Goal: Task Accomplishment & Management: Use online tool/utility

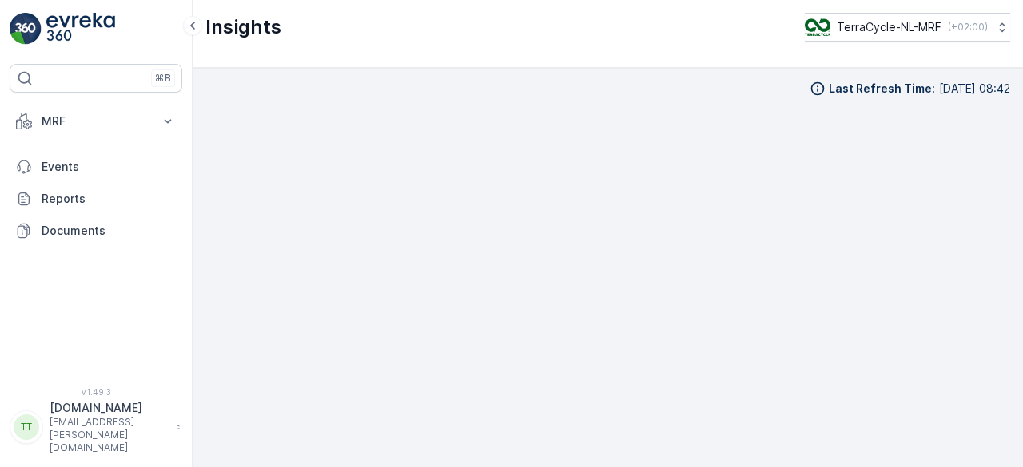
scroll to position [14, 0]
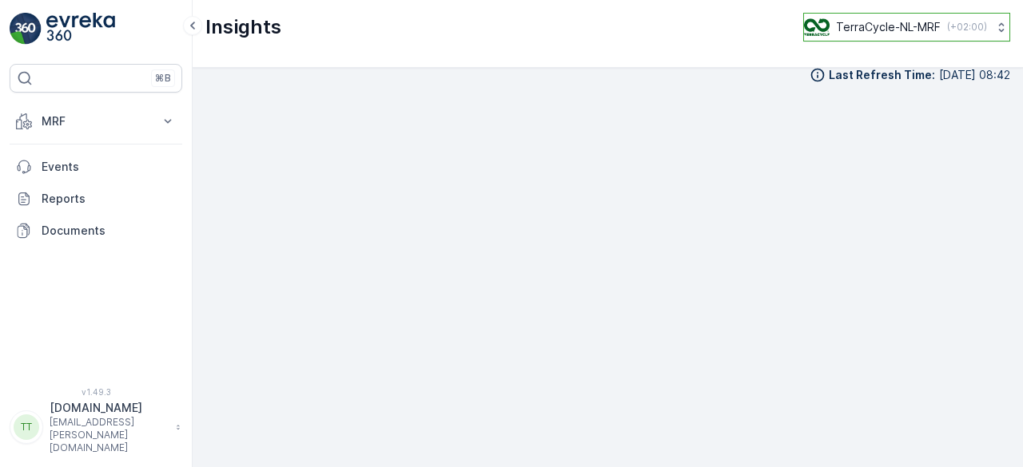
click at [841, 26] on p "TerraCycle-NL-MRF" at bounding box center [888, 27] width 105 height 16
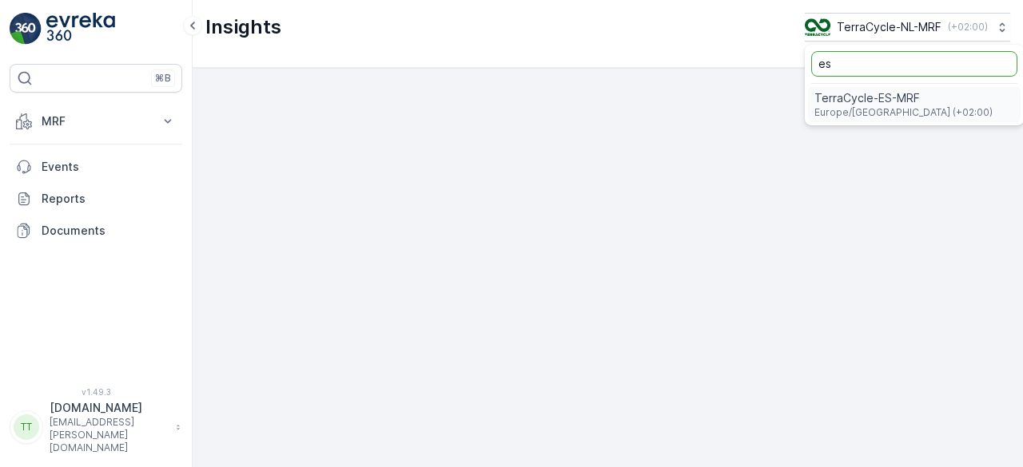
type input "es"
click at [852, 98] on span "TerraCycle-ES-MRF" at bounding box center [903, 98] width 178 height 16
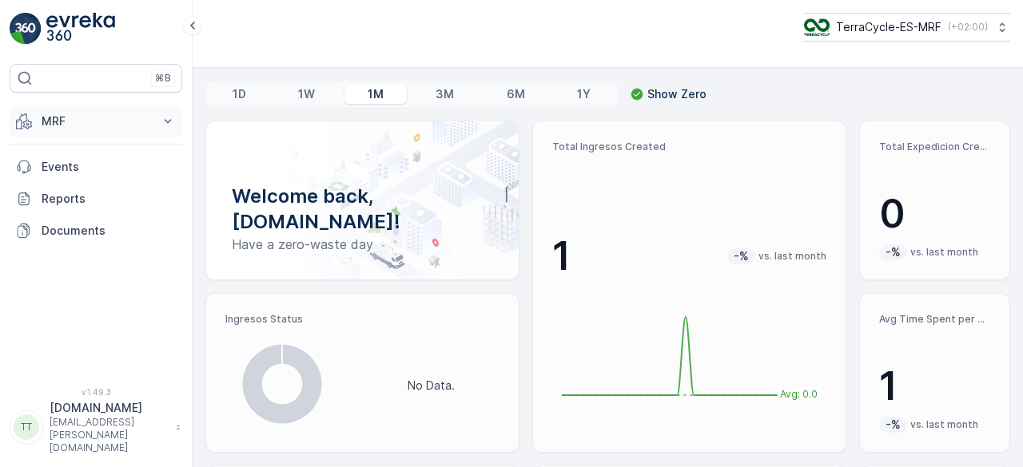
click at [96, 126] on p "MRF" at bounding box center [96, 121] width 109 height 16
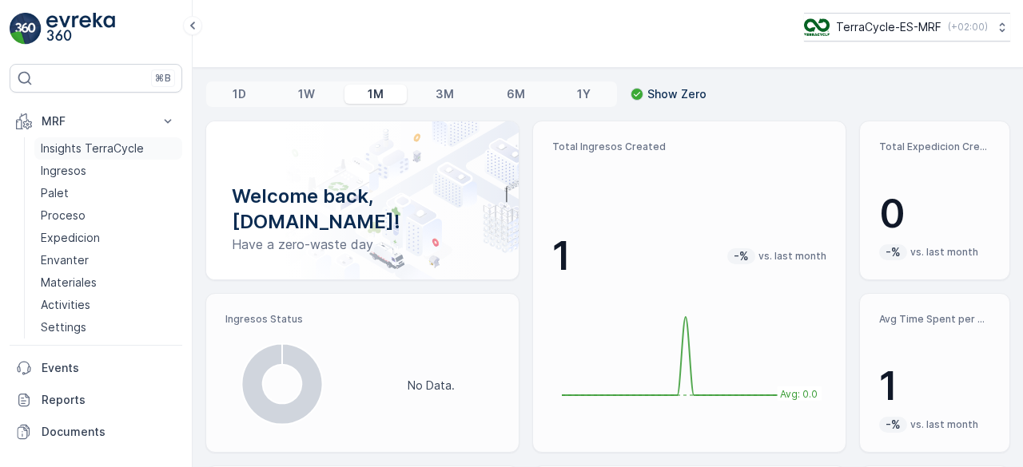
click at [99, 144] on p "Insights TerraCycle" at bounding box center [92, 149] width 103 height 16
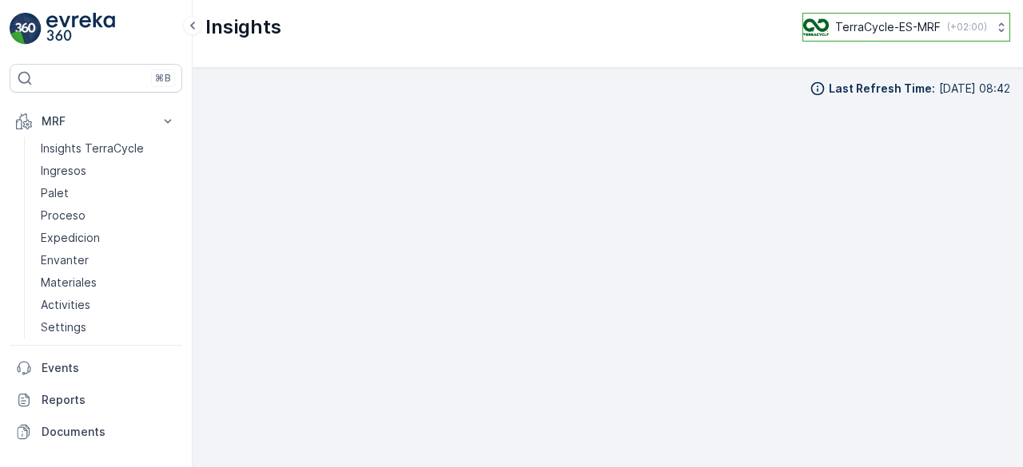
click at [863, 22] on p "TerraCycle-ES-MRF" at bounding box center [887, 27] width 105 height 16
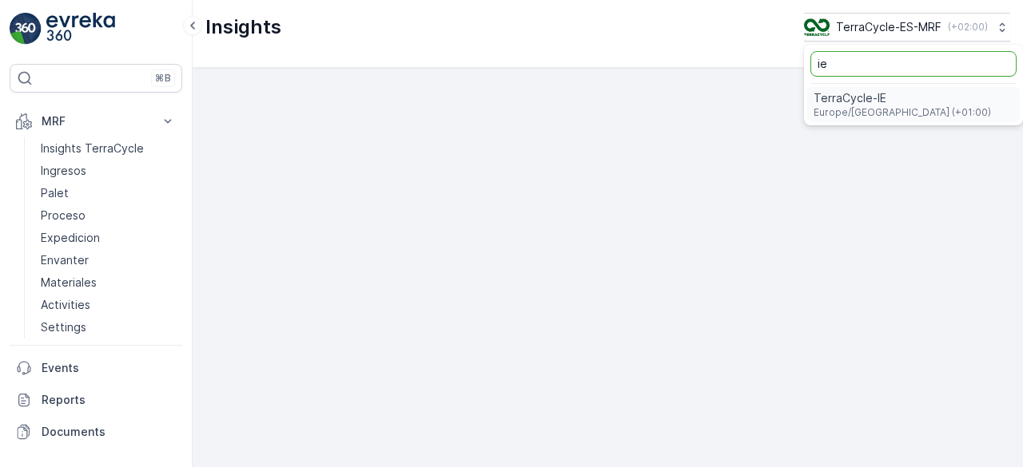
type input "ie"
click at [859, 100] on span "TerraCycle-IE" at bounding box center [901, 98] width 177 height 16
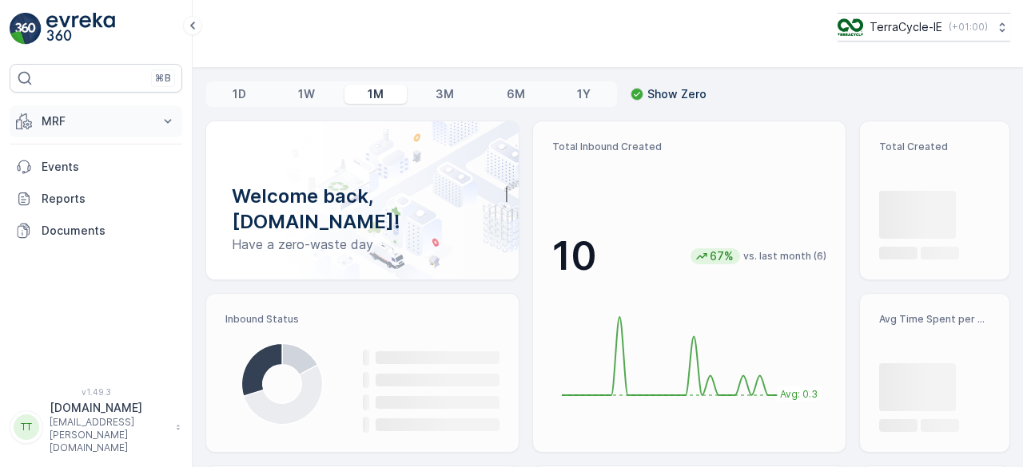
click at [77, 111] on button "MRF" at bounding box center [96, 121] width 173 height 32
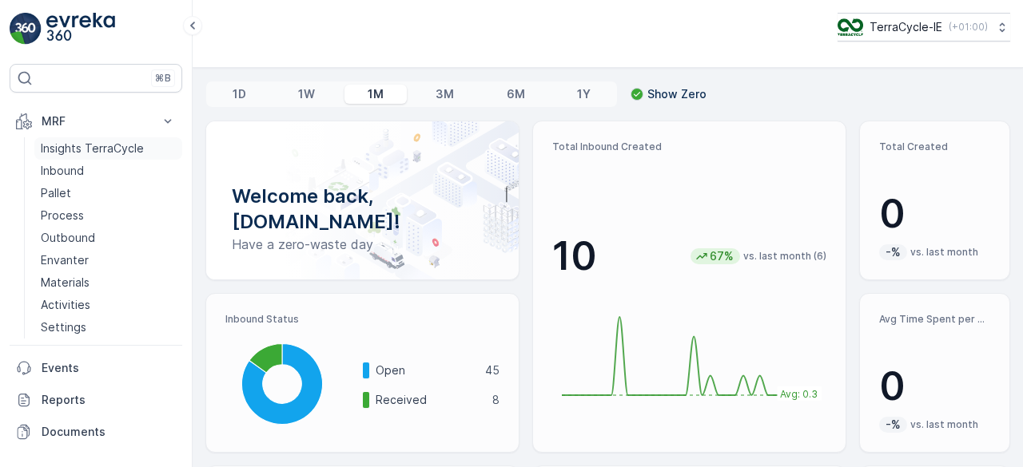
click at [88, 143] on p "Insights TerraCycle" at bounding box center [92, 149] width 103 height 16
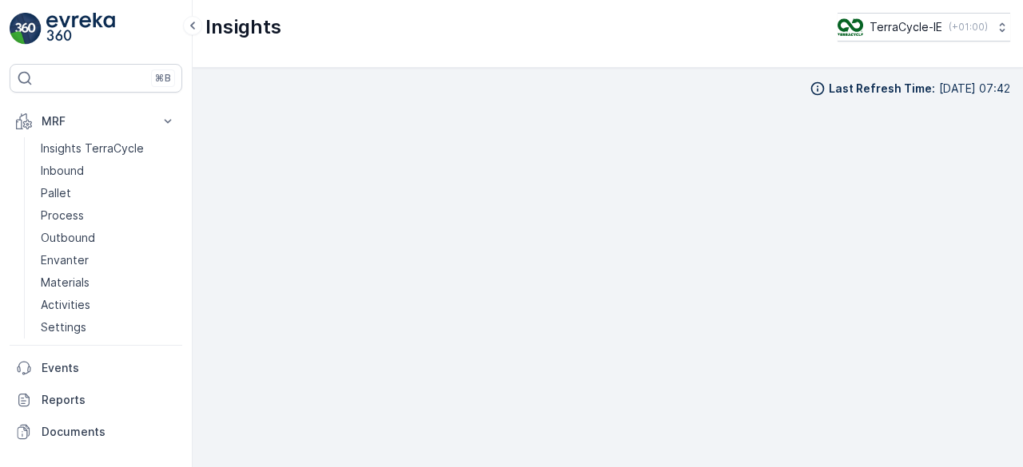
scroll to position [11, 0]
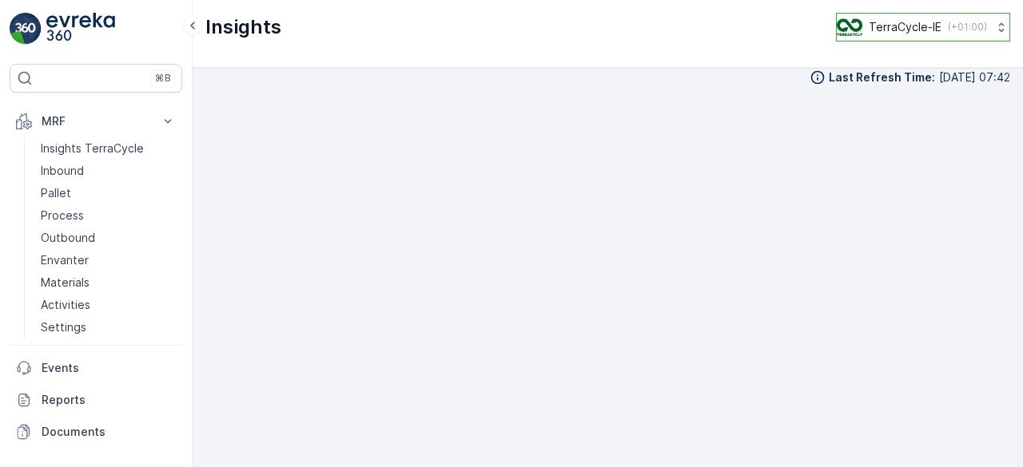
click at [908, 23] on p "TerraCycle-IE" at bounding box center [904, 27] width 73 height 16
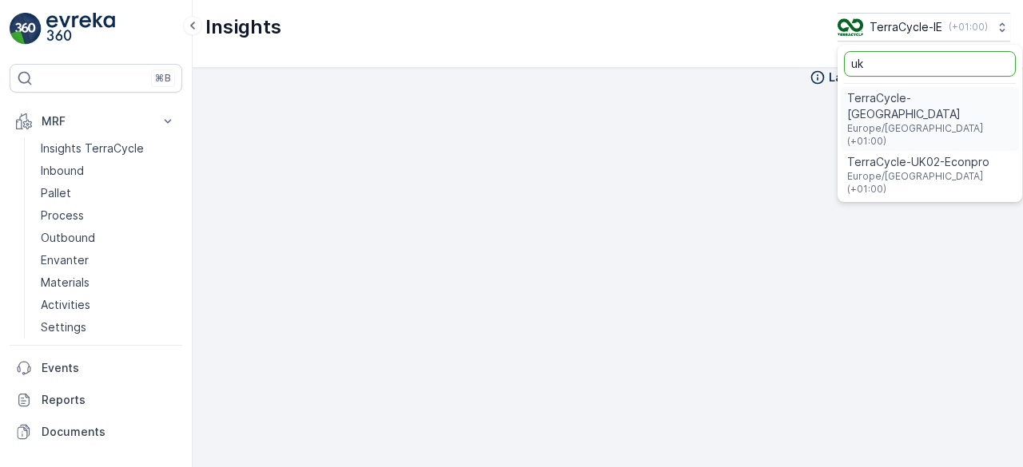
type input "uk"
click at [855, 154] on span "TerraCycle-UK02-Econpro" at bounding box center [929, 162] width 165 height 16
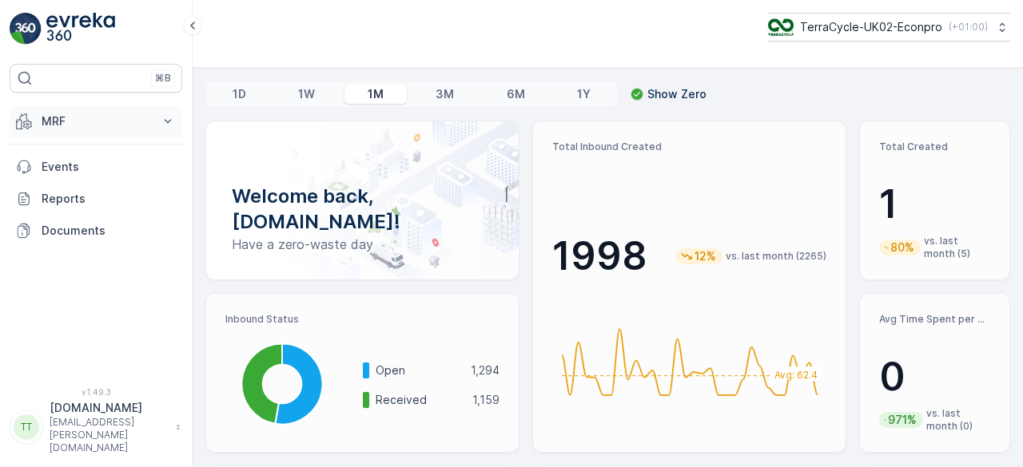
click at [56, 120] on p "MRF" at bounding box center [96, 121] width 109 height 16
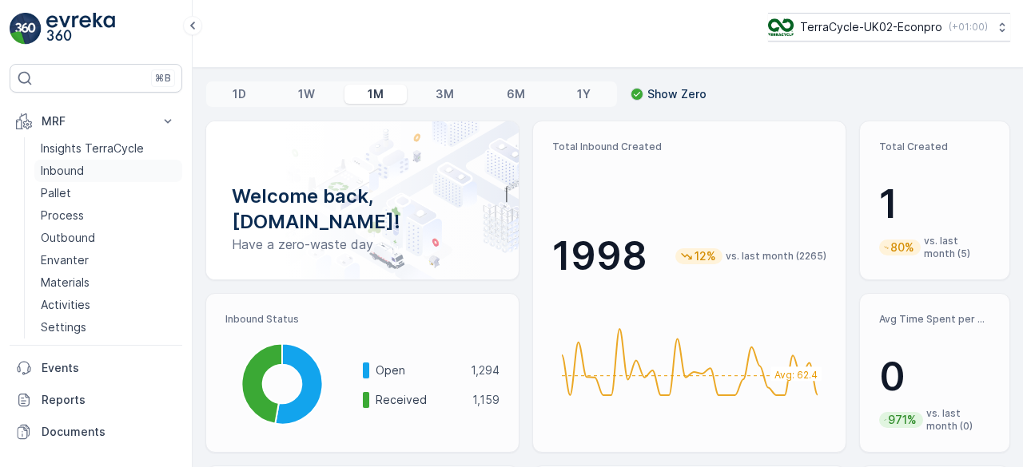
click at [66, 173] on p "Inbound" at bounding box center [62, 171] width 43 height 16
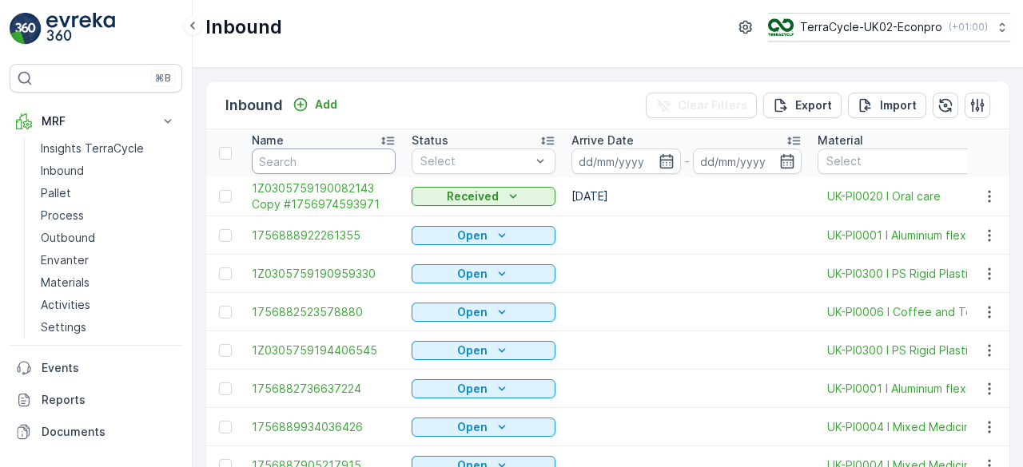
click at [318, 159] on input "text" at bounding box center [324, 162] width 144 height 26
paste input "Inbound #242"
type input "Inbound #242"
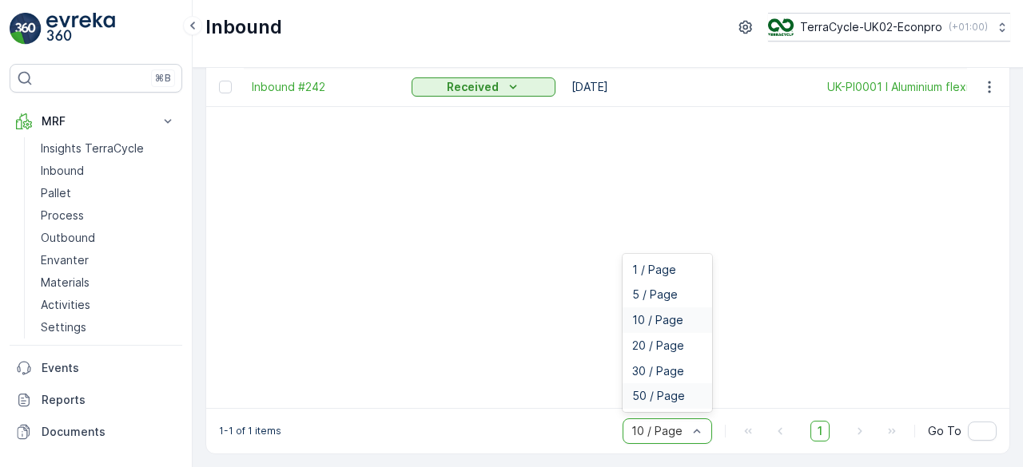
drag, startPoint x: 657, startPoint y: 434, endPoint x: 653, endPoint y: 403, distance: 30.6
click at [659, 296] on span "5 / Page" at bounding box center [655, 294] width 46 height 13
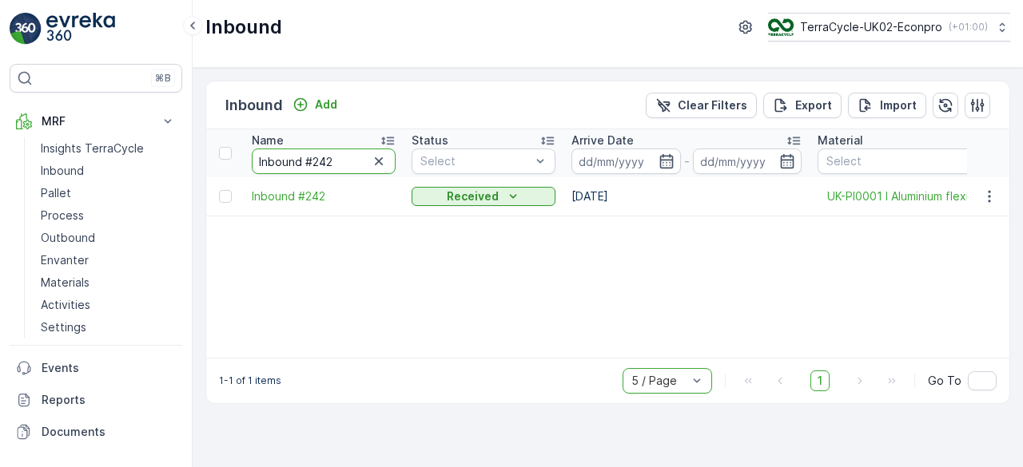
drag, startPoint x: 326, startPoint y: 158, endPoint x: 364, endPoint y: 157, distance: 38.4
click at [364, 157] on input "Inbound #242" at bounding box center [324, 162] width 144 height 26
type input "Inbound #24"
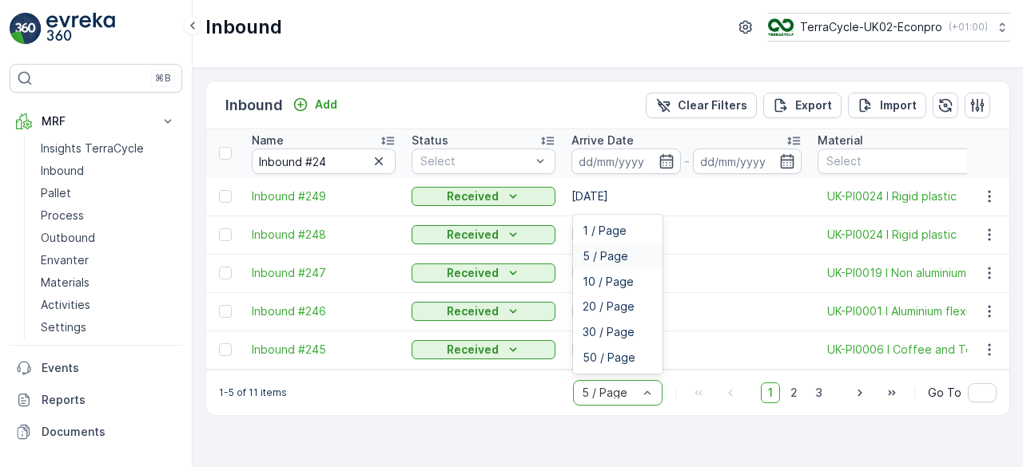
click at [593, 399] on div at bounding box center [609, 393] width 59 height 13
click at [602, 285] on span "10 / Page" at bounding box center [607, 282] width 51 height 13
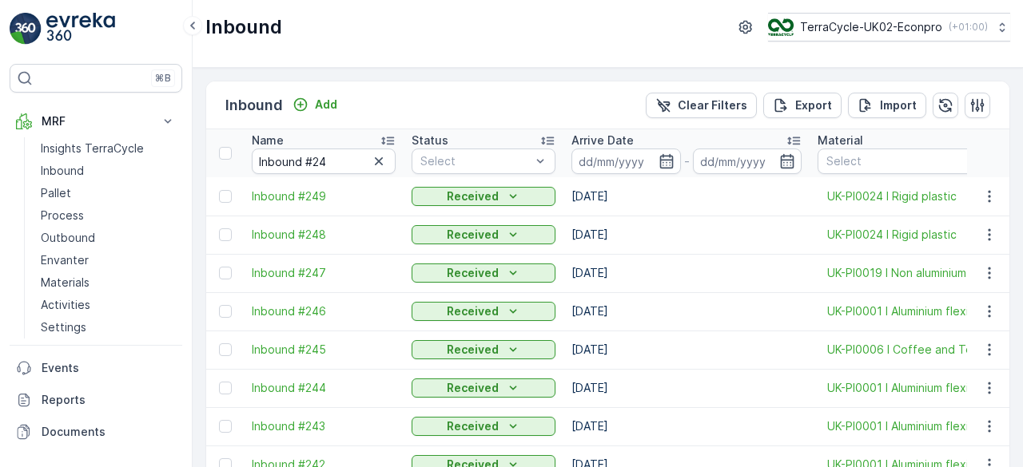
scroll to position [159, 0]
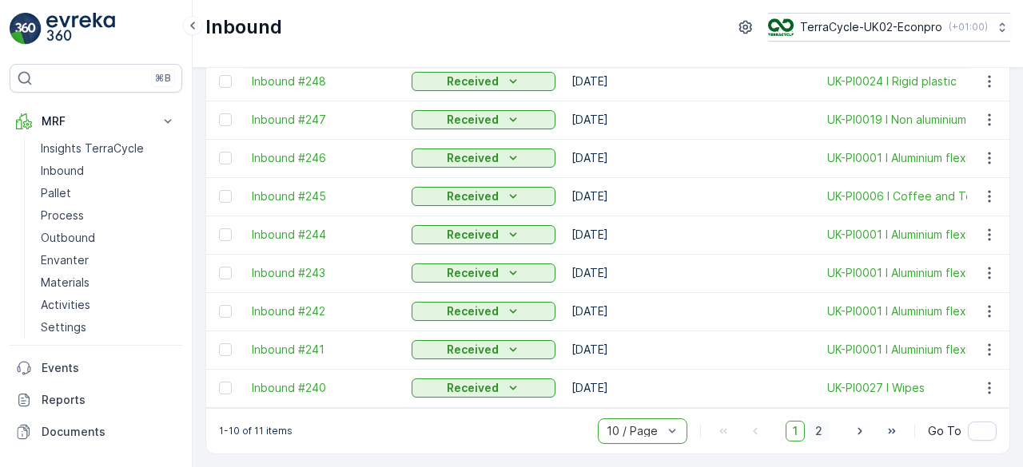
click at [815, 431] on span "2" at bounding box center [819, 431] width 22 height 21
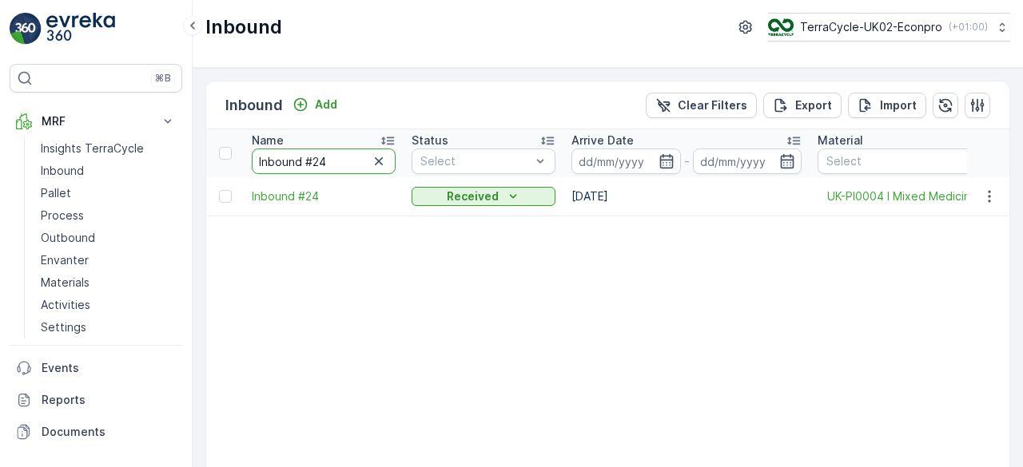
drag, startPoint x: 316, startPoint y: 165, endPoint x: 352, endPoint y: 165, distance: 36.0
click at [352, 165] on input "Inbound #24" at bounding box center [324, 162] width 144 height 26
type input "Inbound #25"
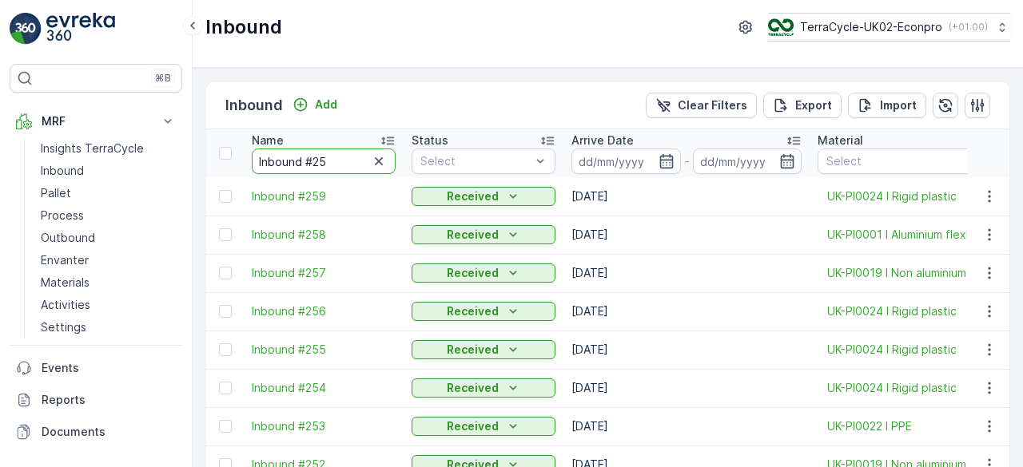
click at [337, 157] on input "Inbound #25" at bounding box center [324, 162] width 144 height 26
type input "Inbound #250"
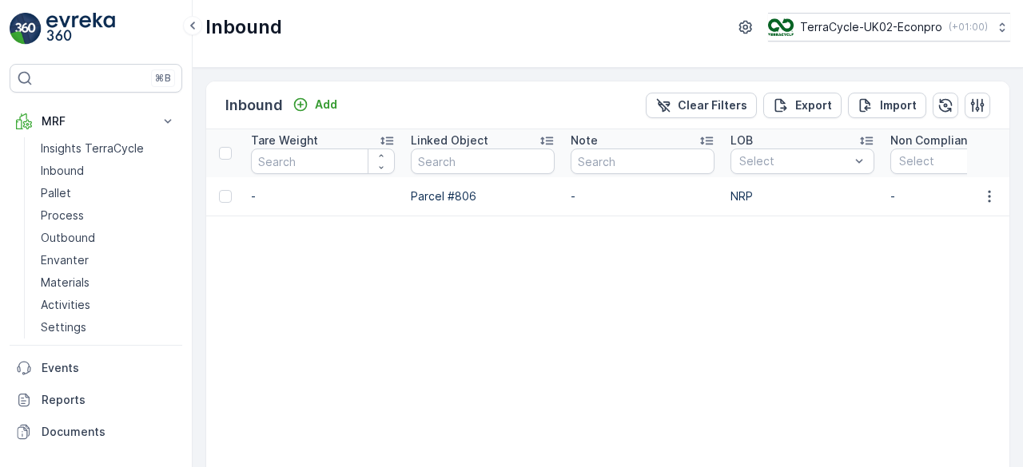
scroll to position [0, 1874]
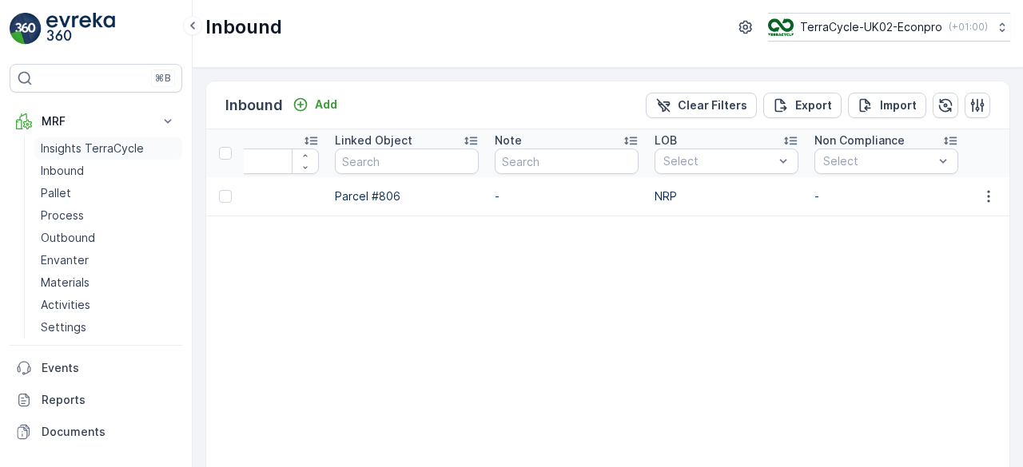
click at [93, 145] on p "Insights TerraCycle" at bounding box center [92, 149] width 103 height 16
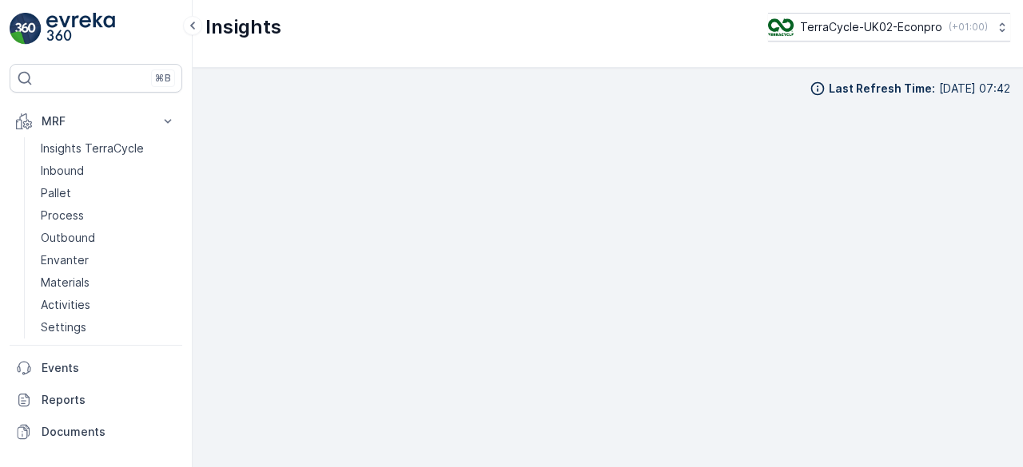
scroll to position [11, 0]
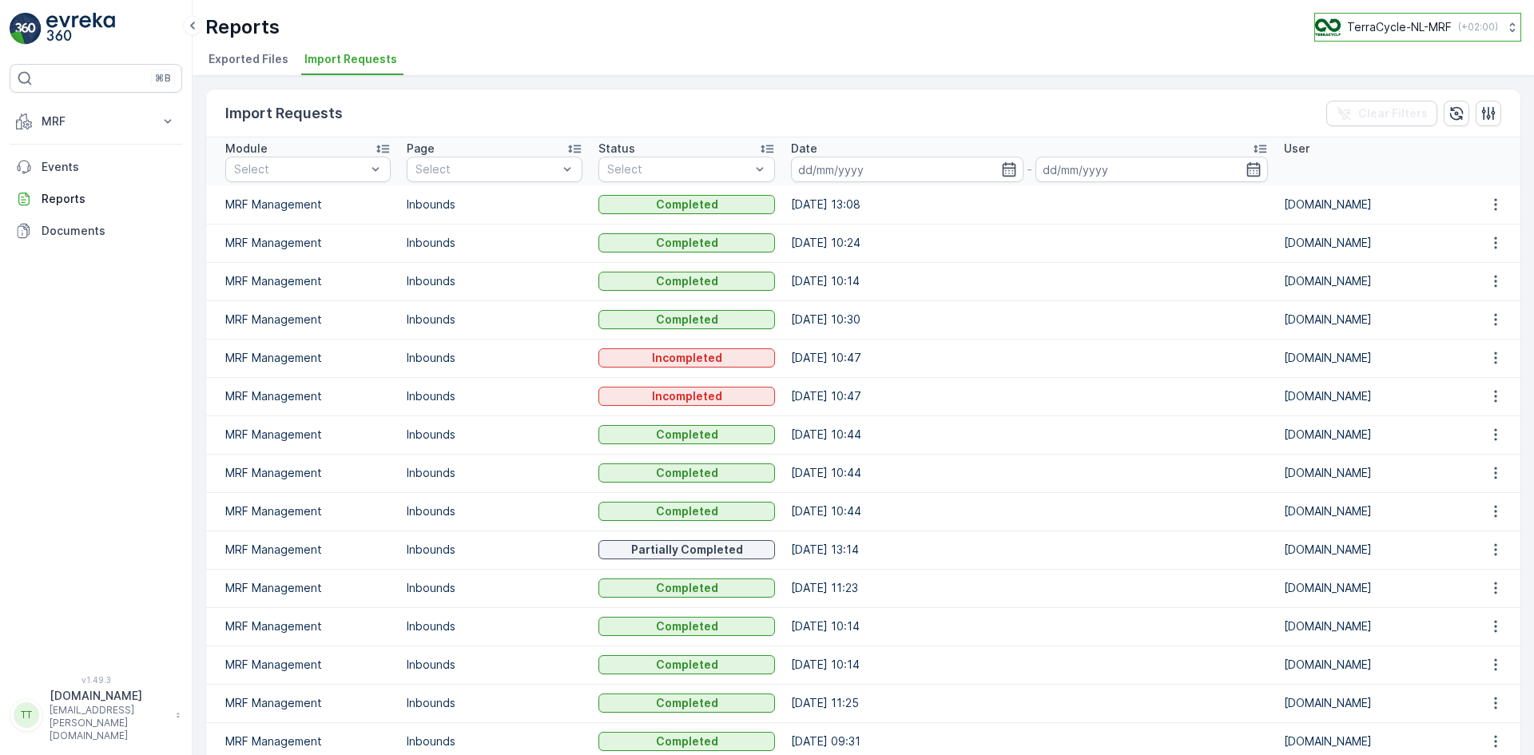
click at [1397, 22] on p "TerraCycle-NL-MRF" at bounding box center [1399, 27] width 105 height 16
type input "fr"
click at [1391, 101] on span "TerraCycle- FR02 -MRF" at bounding box center [1414, 98] width 178 height 16
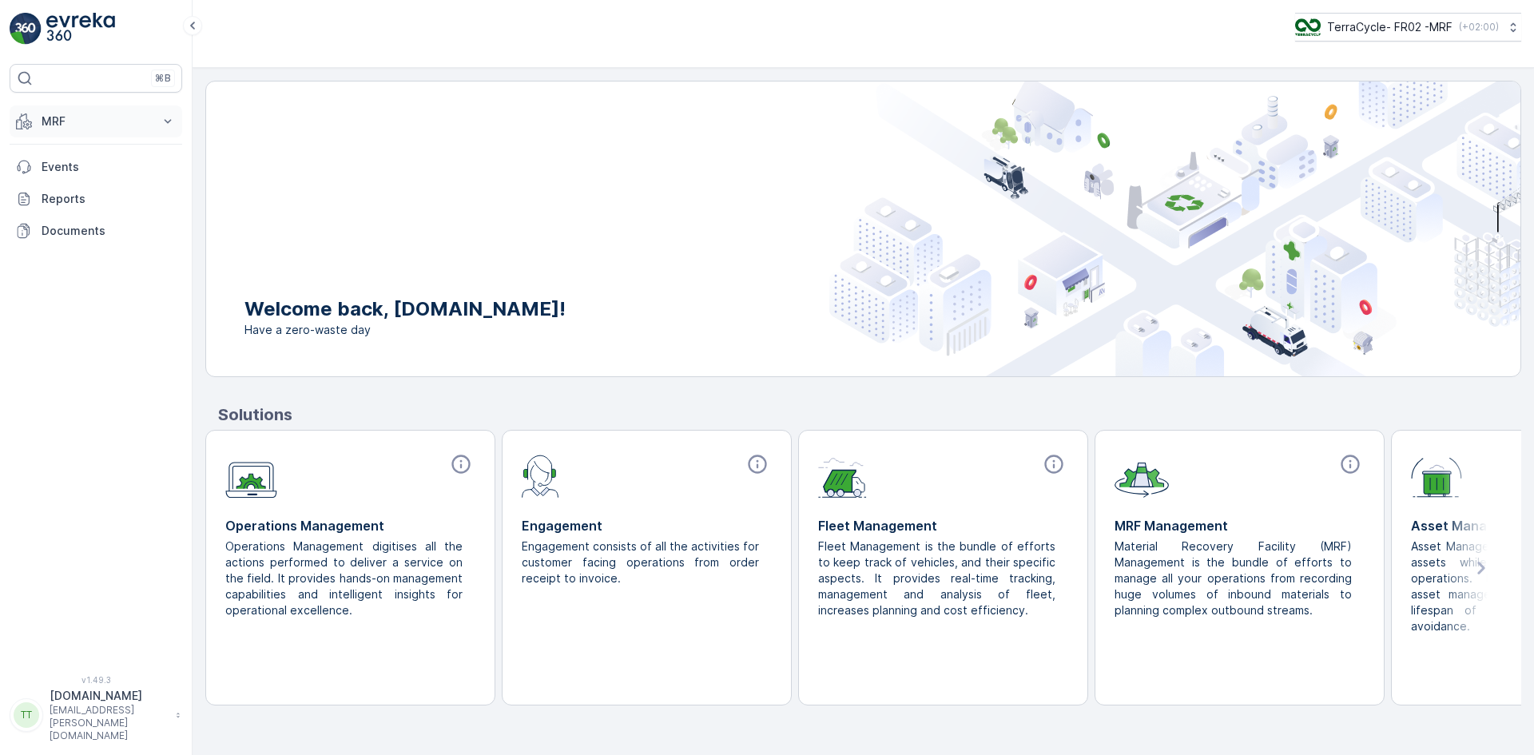
click at [46, 121] on p "MRF" at bounding box center [96, 121] width 109 height 16
click at [95, 145] on p "Insights TerraCycle" at bounding box center [92, 149] width 103 height 16
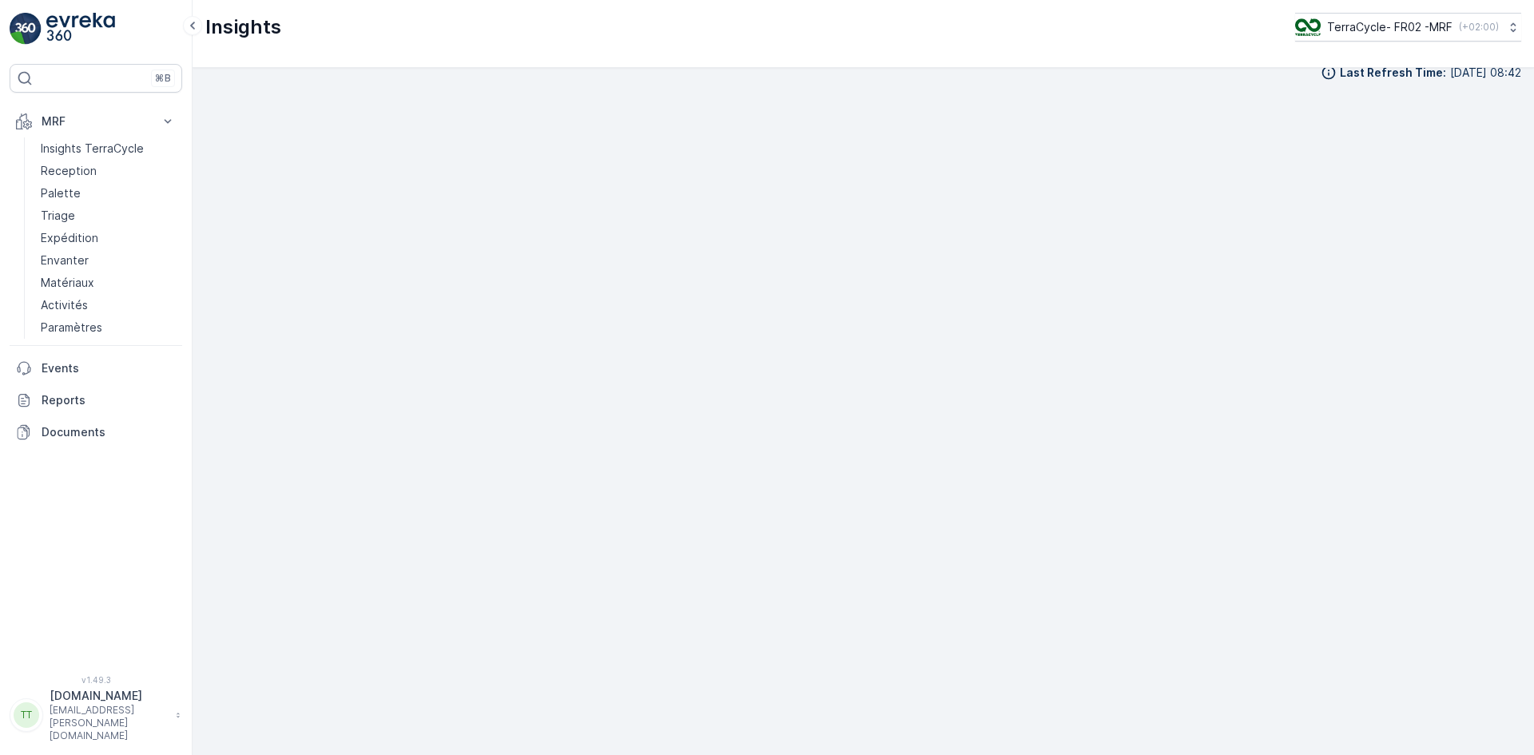
scroll to position [18, 0]
click at [65, 213] on p "Triage" at bounding box center [58, 216] width 34 height 16
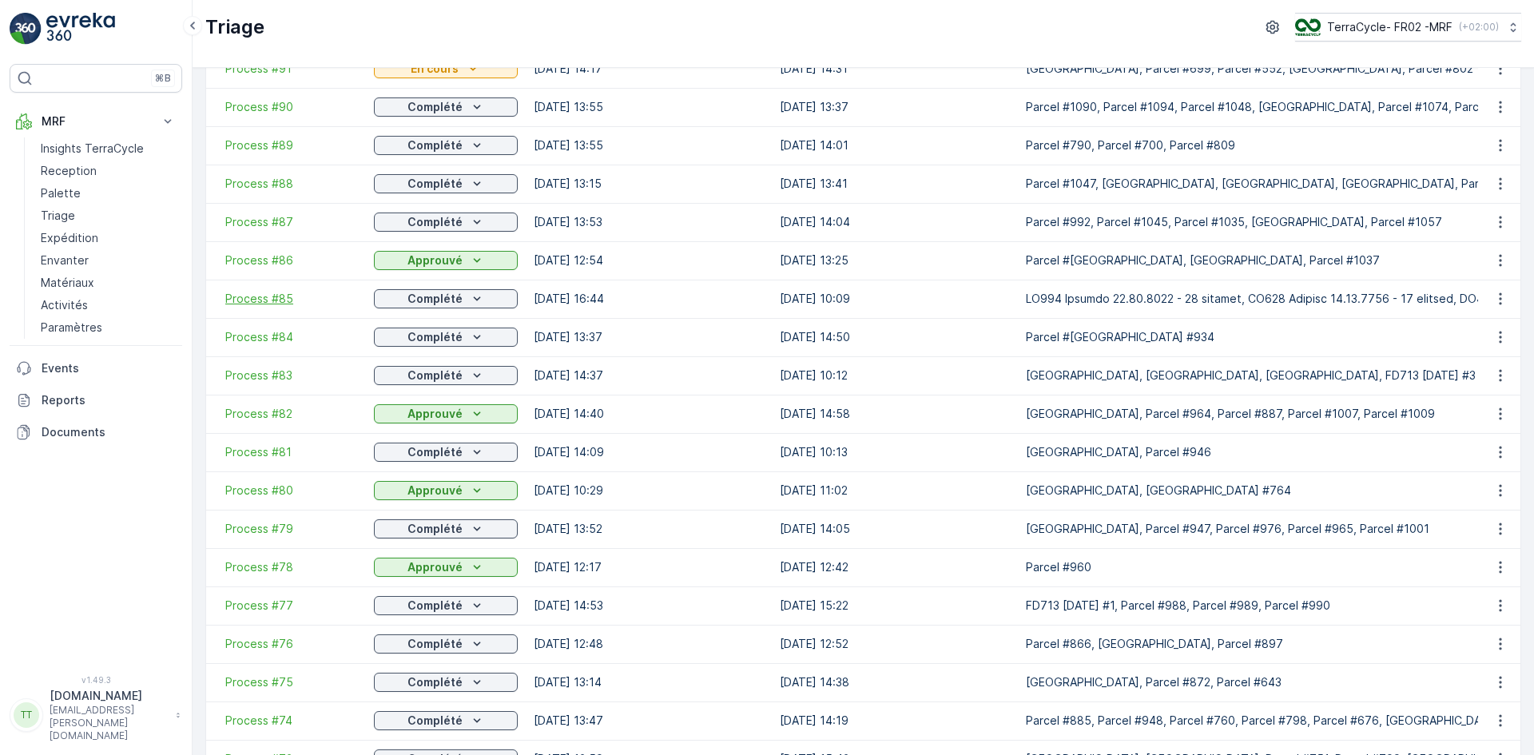
scroll to position [160, 0]
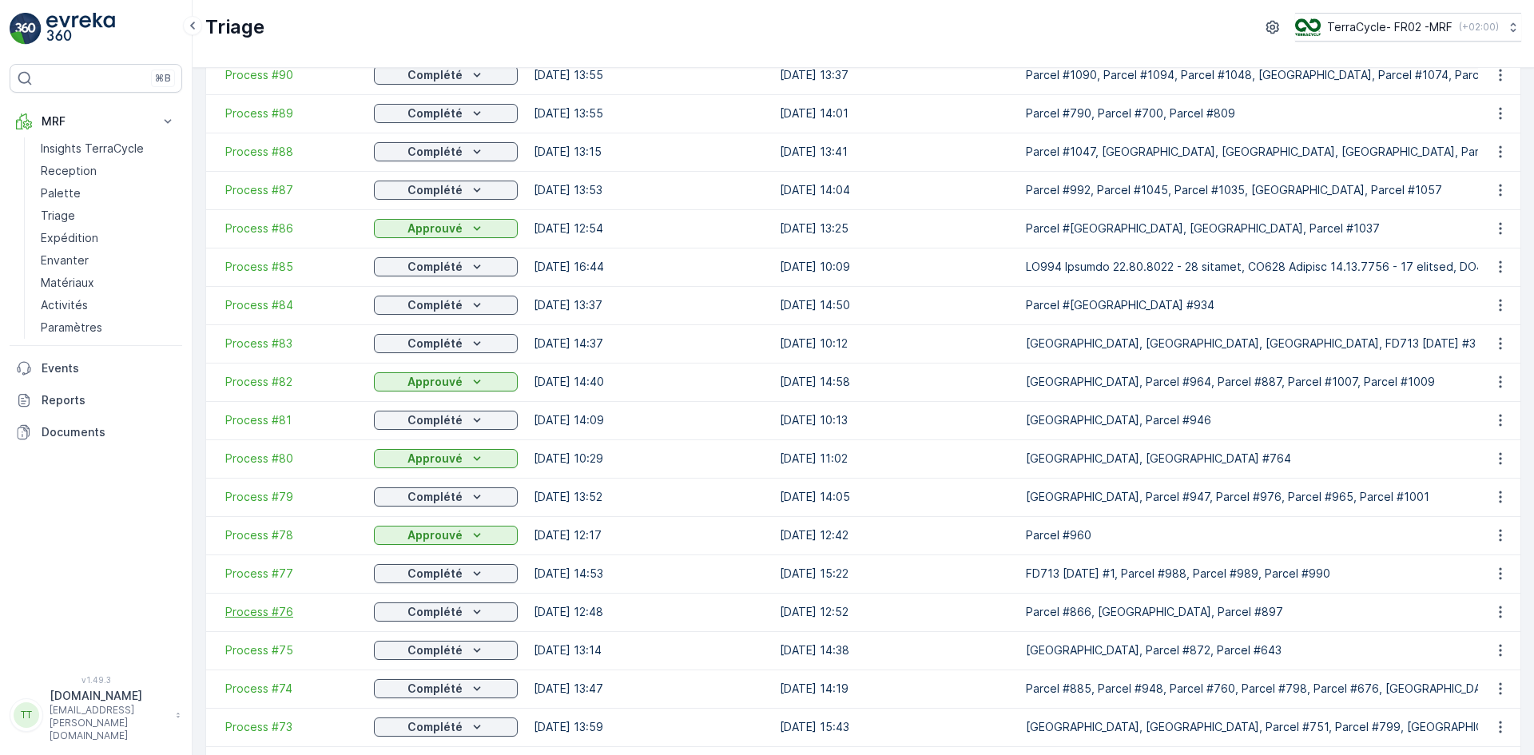
click at [284, 608] on span "Process #76" at bounding box center [291, 612] width 133 height 16
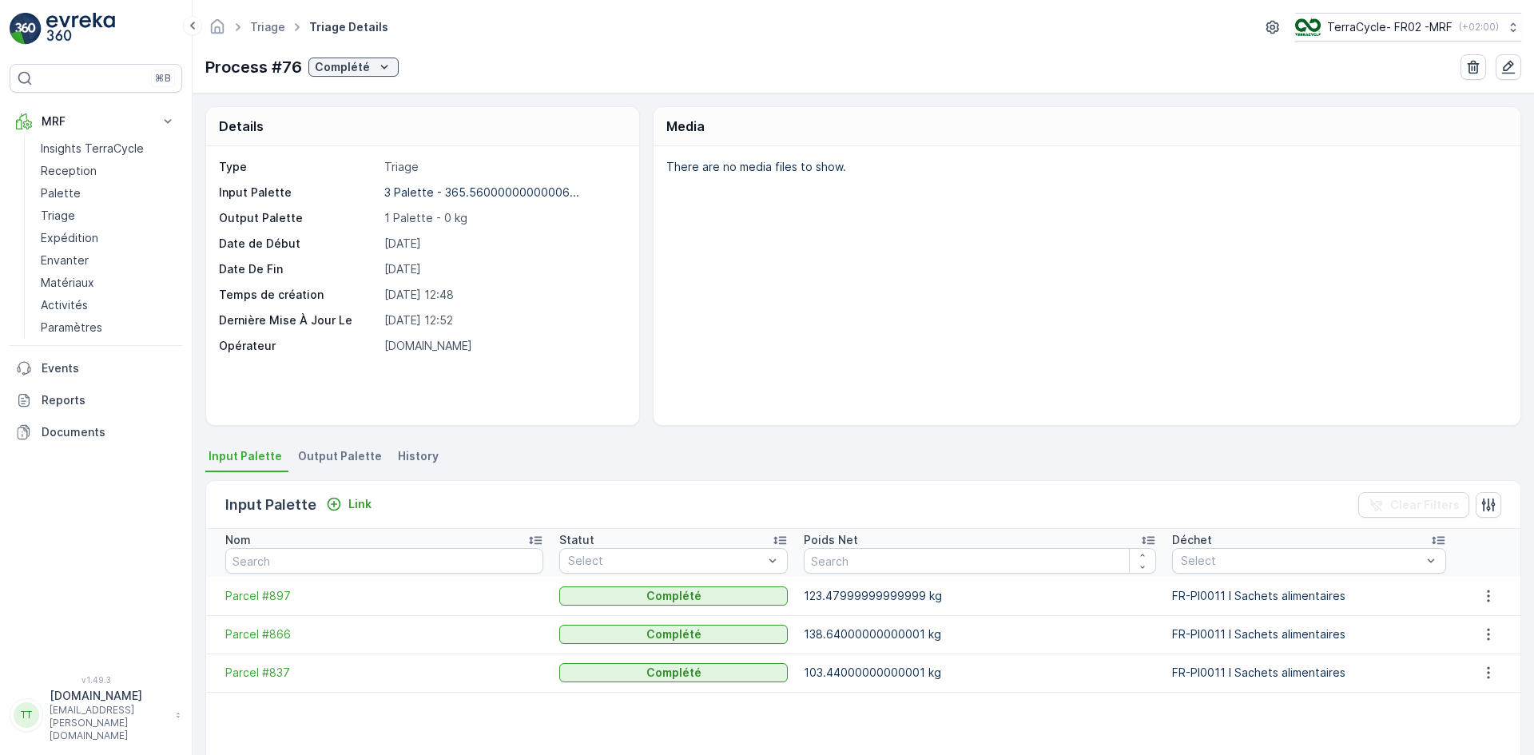
click at [332, 455] on span "Output Palette" at bounding box center [340, 456] width 84 height 16
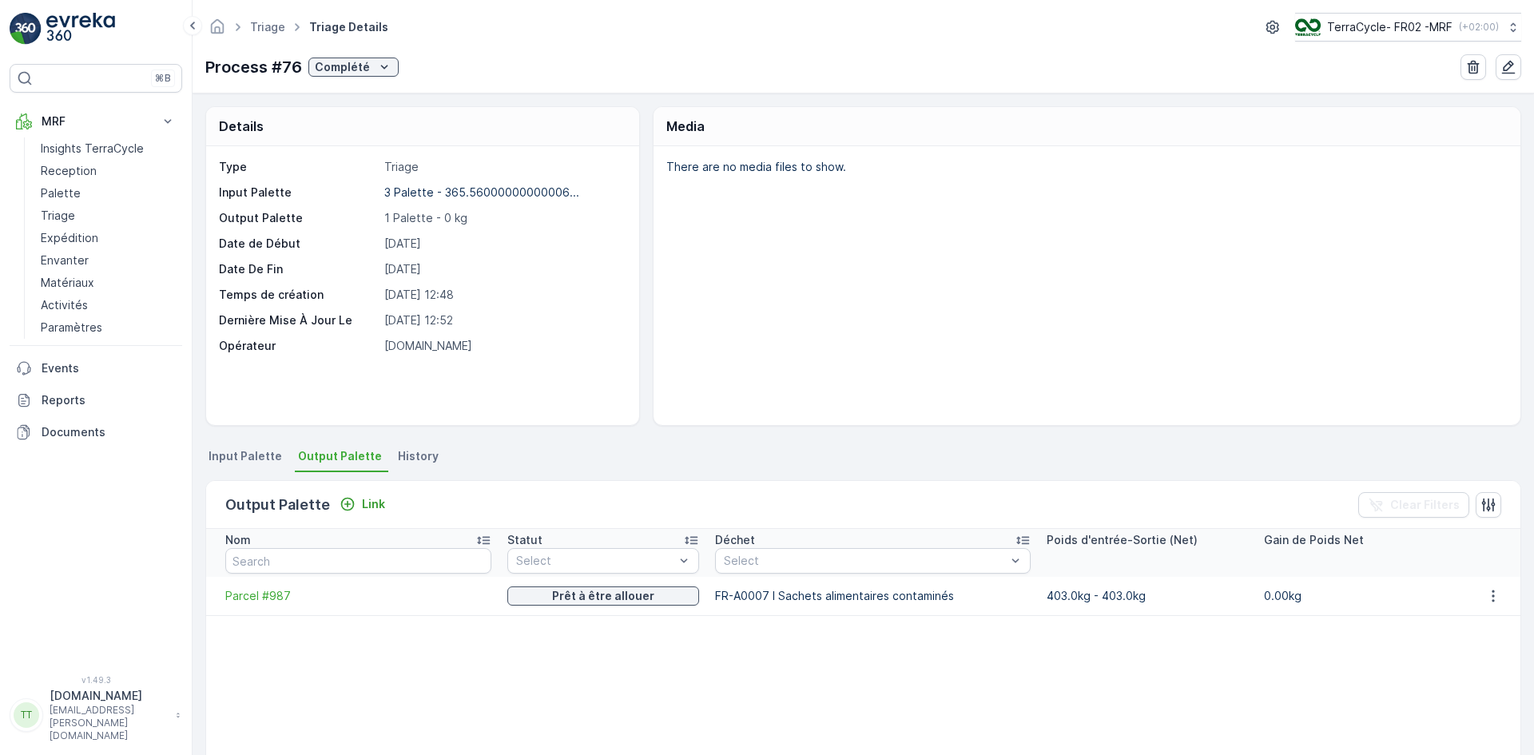
scroll to position [70, 0]
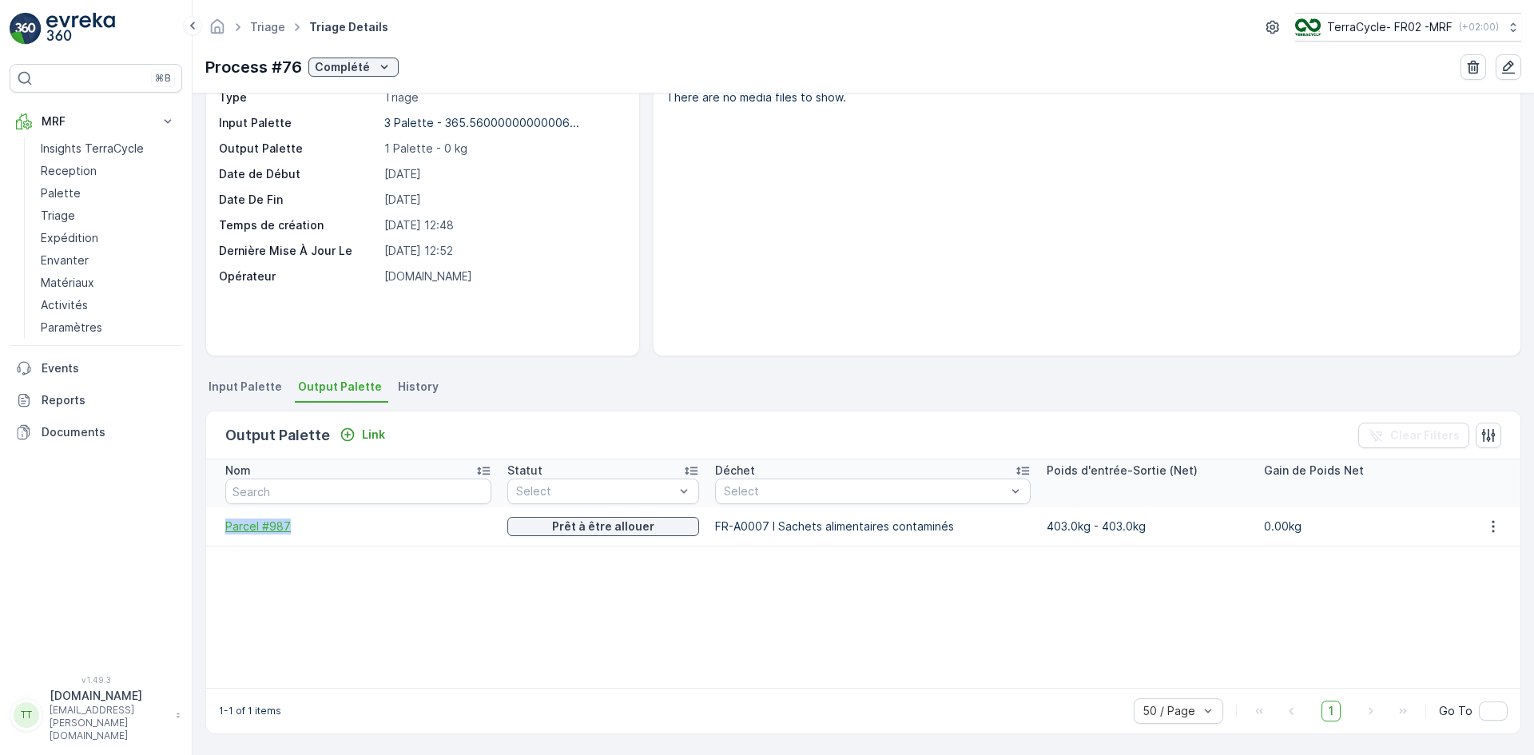
drag, startPoint x: 219, startPoint y: 531, endPoint x: 290, endPoint y: 527, distance: 71.2
click at [290, 527] on td "Parcel #987" at bounding box center [352, 526] width 293 height 38
copy span "Parcel #987"
click at [76, 211] on link "Triage" at bounding box center [108, 216] width 148 height 22
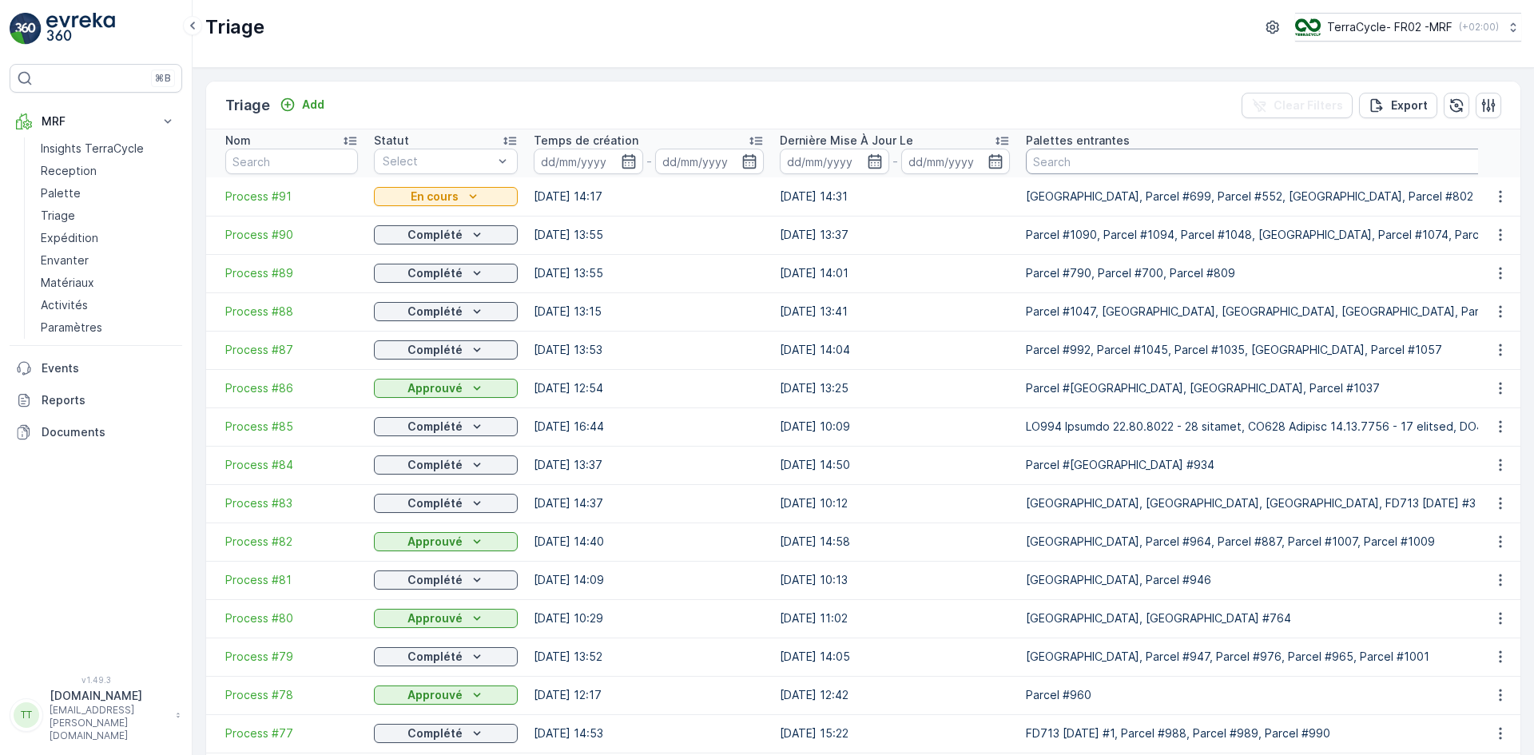
click at [1053, 99] on div "Triage Add Clear Filters Export" at bounding box center [863, 105] width 1314 height 48
click at [1484, 101] on icon "button" at bounding box center [1489, 105] width 14 height 14
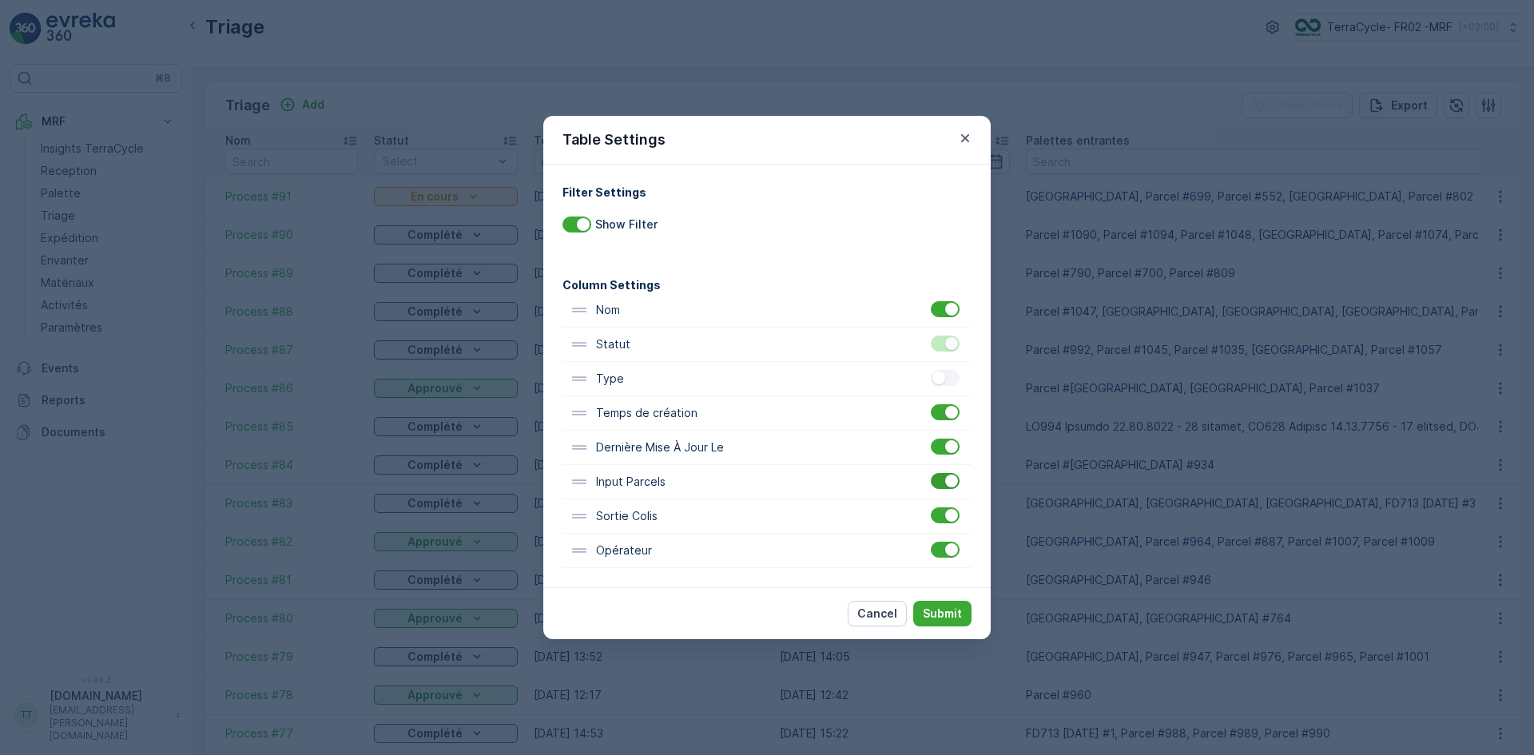
click at [948, 485] on div at bounding box center [951, 481] width 13 height 13
click at [931, 473] on input "checkbox" at bounding box center [931, 473] width 0 height 0
click at [947, 611] on p "Submit" at bounding box center [942, 614] width 39 height 16
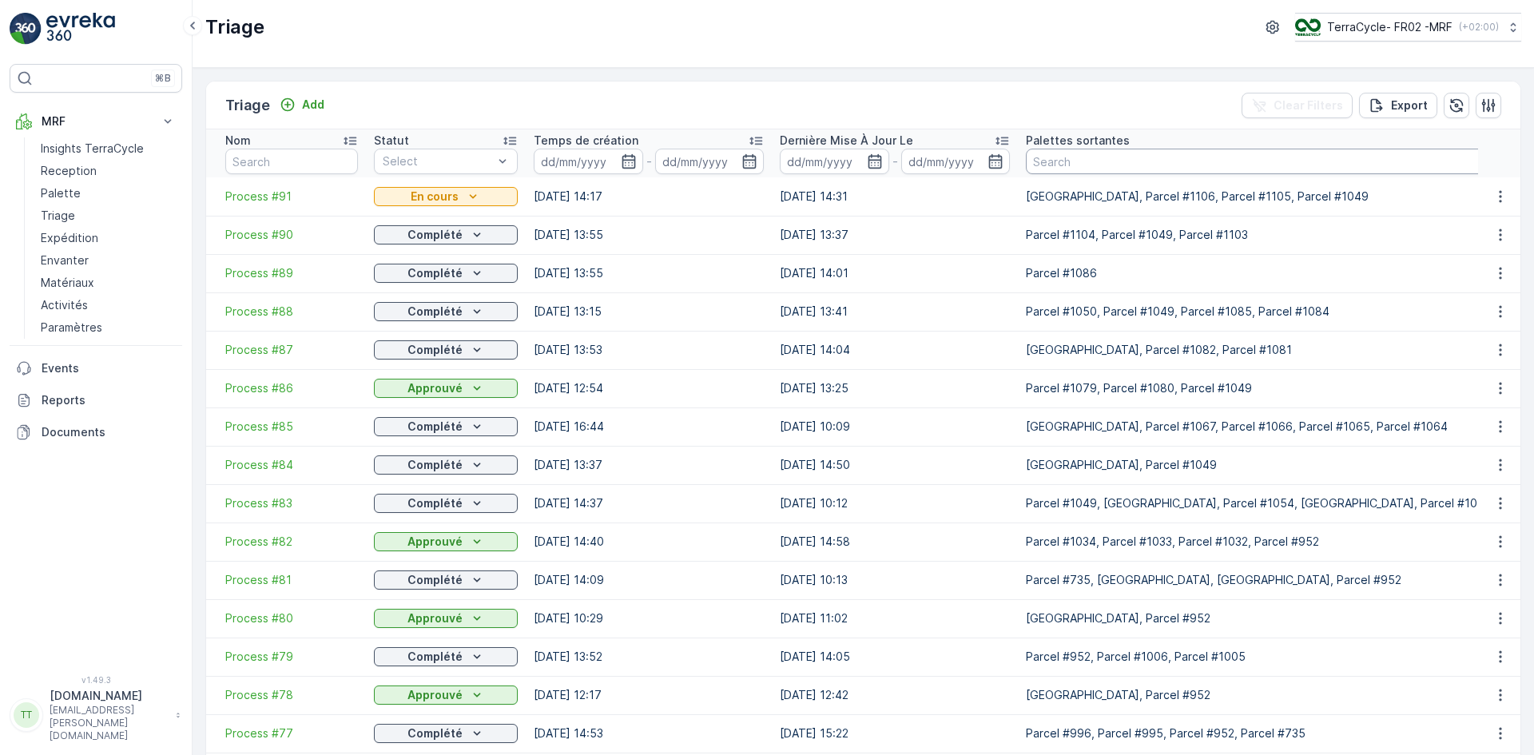
click at [1105, 164] on input "text" at bounding box center [1258, 162] width 464 height 26
paste input "Parcel #987"
type input "Parcel #987"
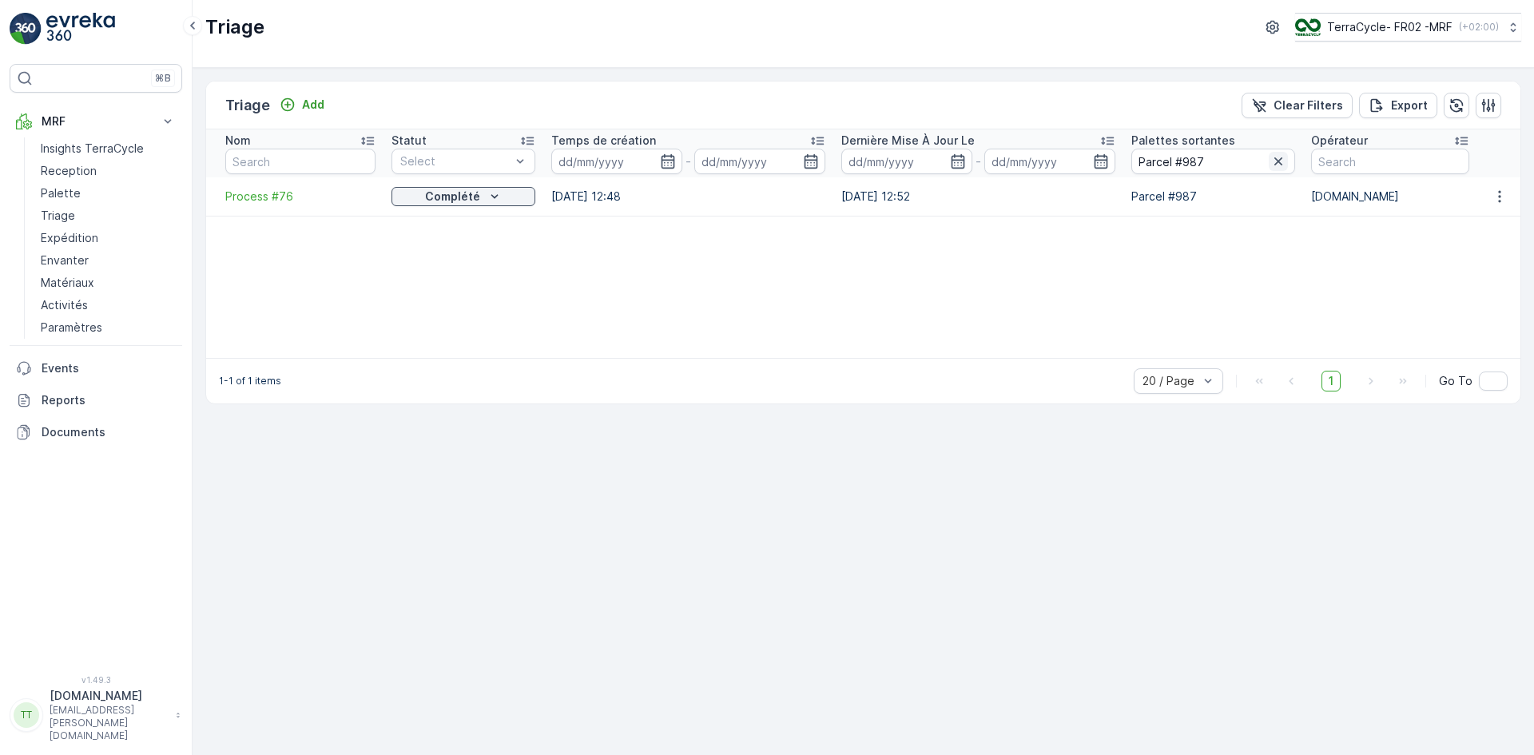
click at [1281, 157] on icon "button" at bounding box center [1278, 161] width 16 height 16
click at [1483, 96] on button "button" at bounding box center [1489, 106] width 26 height 26
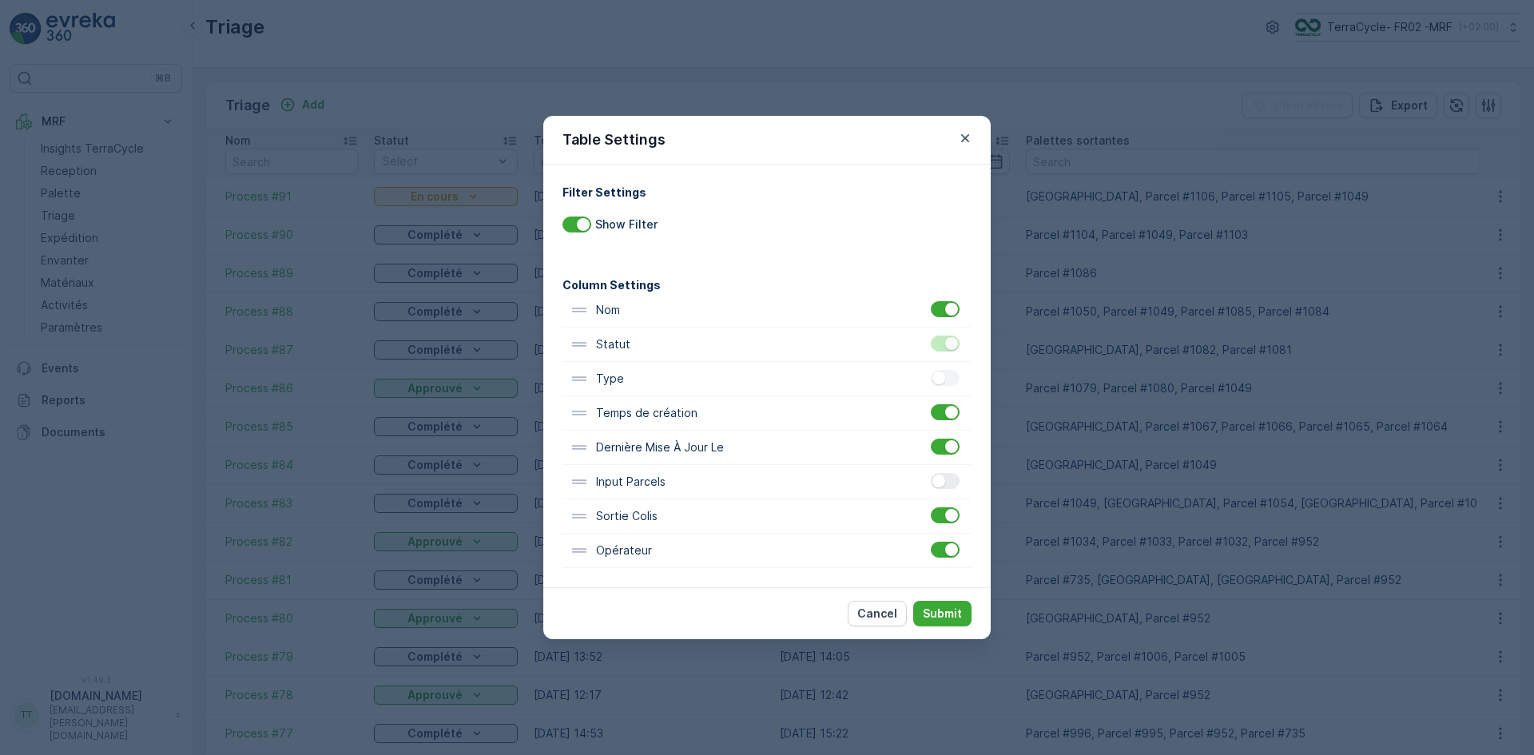
click at [944, 475] on div at bounding box center [945, 481] width 29 height 16
click at [931, 473] on input "checkbox" at bounding box center [931, 473] width 0 height 0
drag, startPoint x: 935, startPoint y: 621, endPoint x: 941, endPoint y: 614, distance: 9.0
click at [937, 619] on p "Submit" at bounding box center [942, 614] width 39 height 16
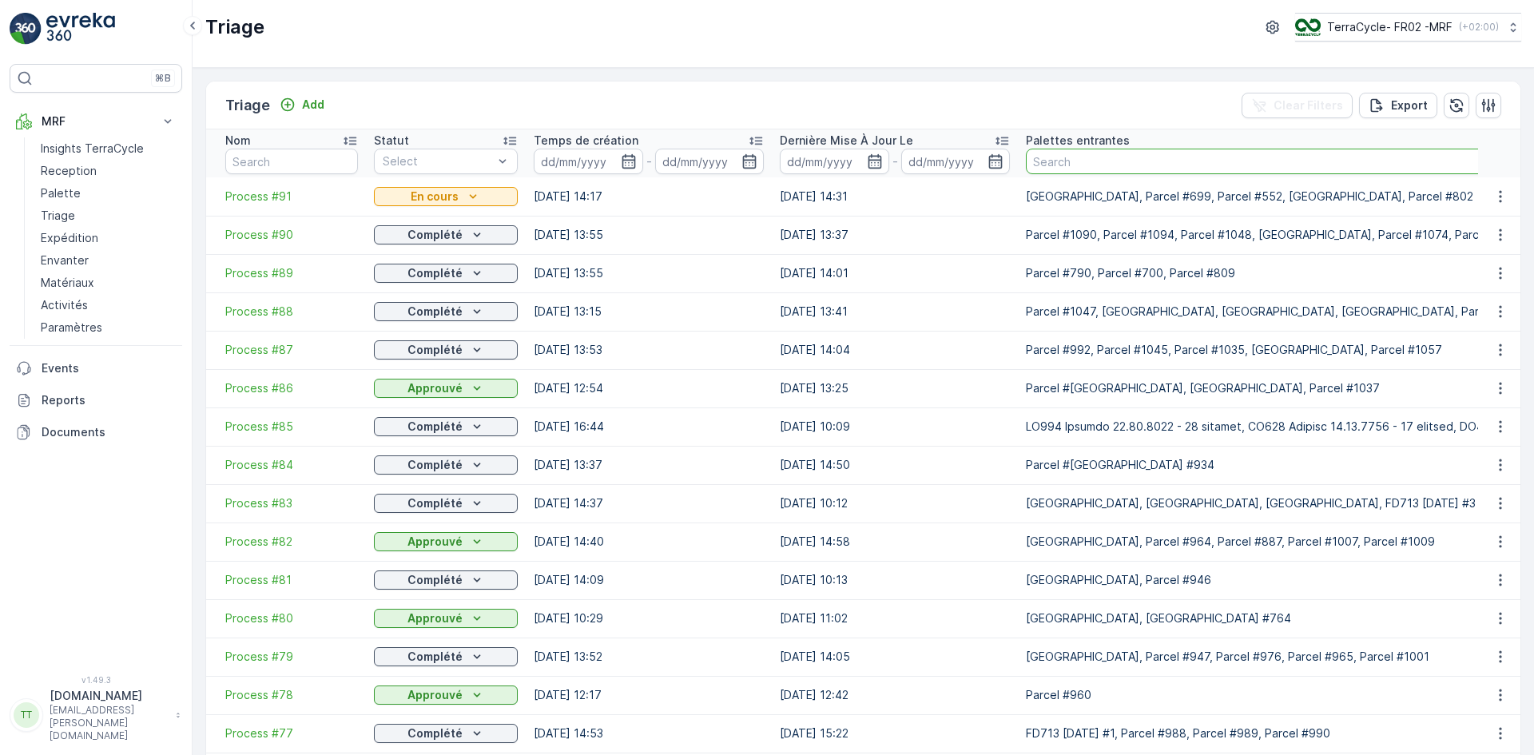
paste input "Parcel #987"
type input "Parcel #987"
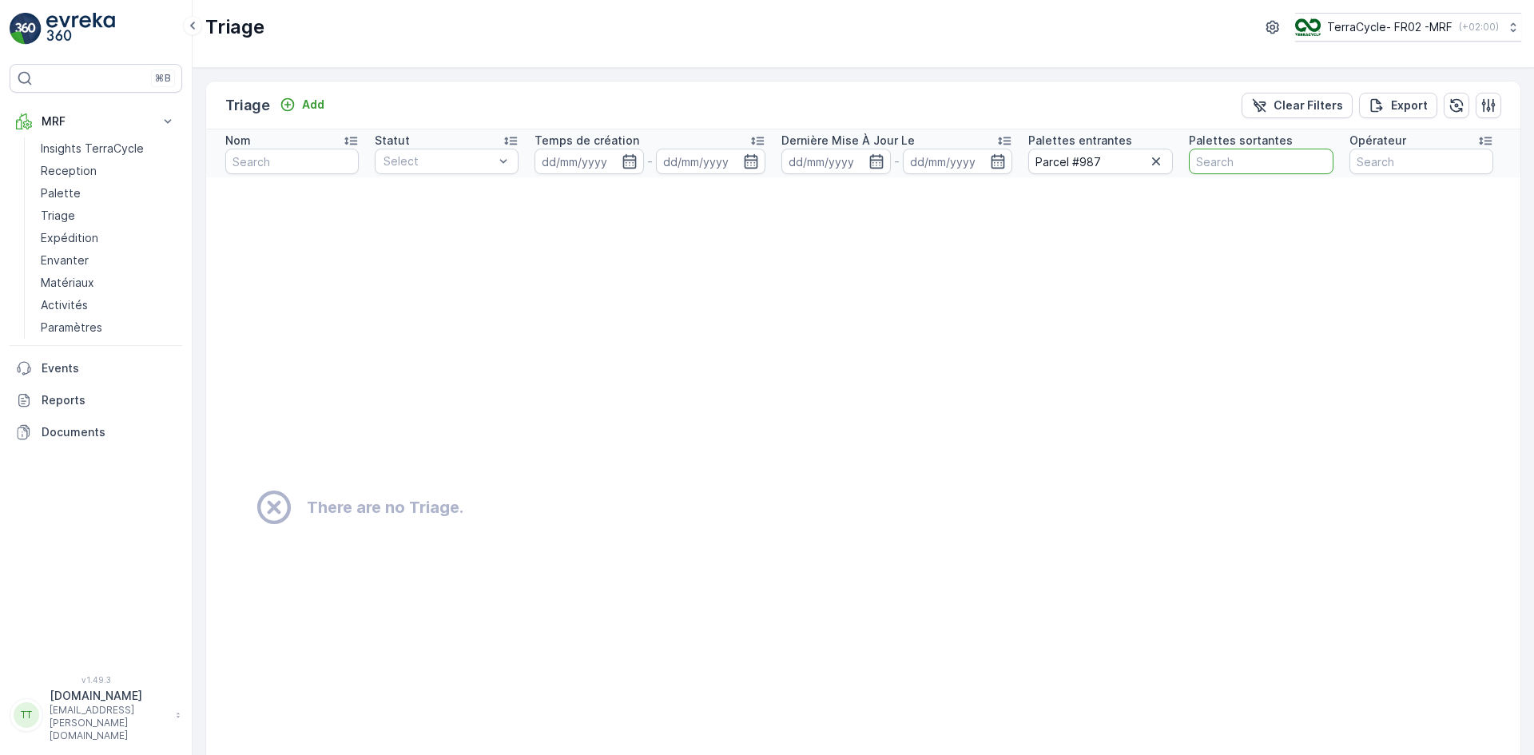
click at [1215, 165] on input "text" at bounding box center [1261, 162] width 144 height 26
paste input "Parcel #987"
type input "Parcel #987"
click at [1155, 161] on icon "button" at bounding box center [1156, 161] width 8 height 8
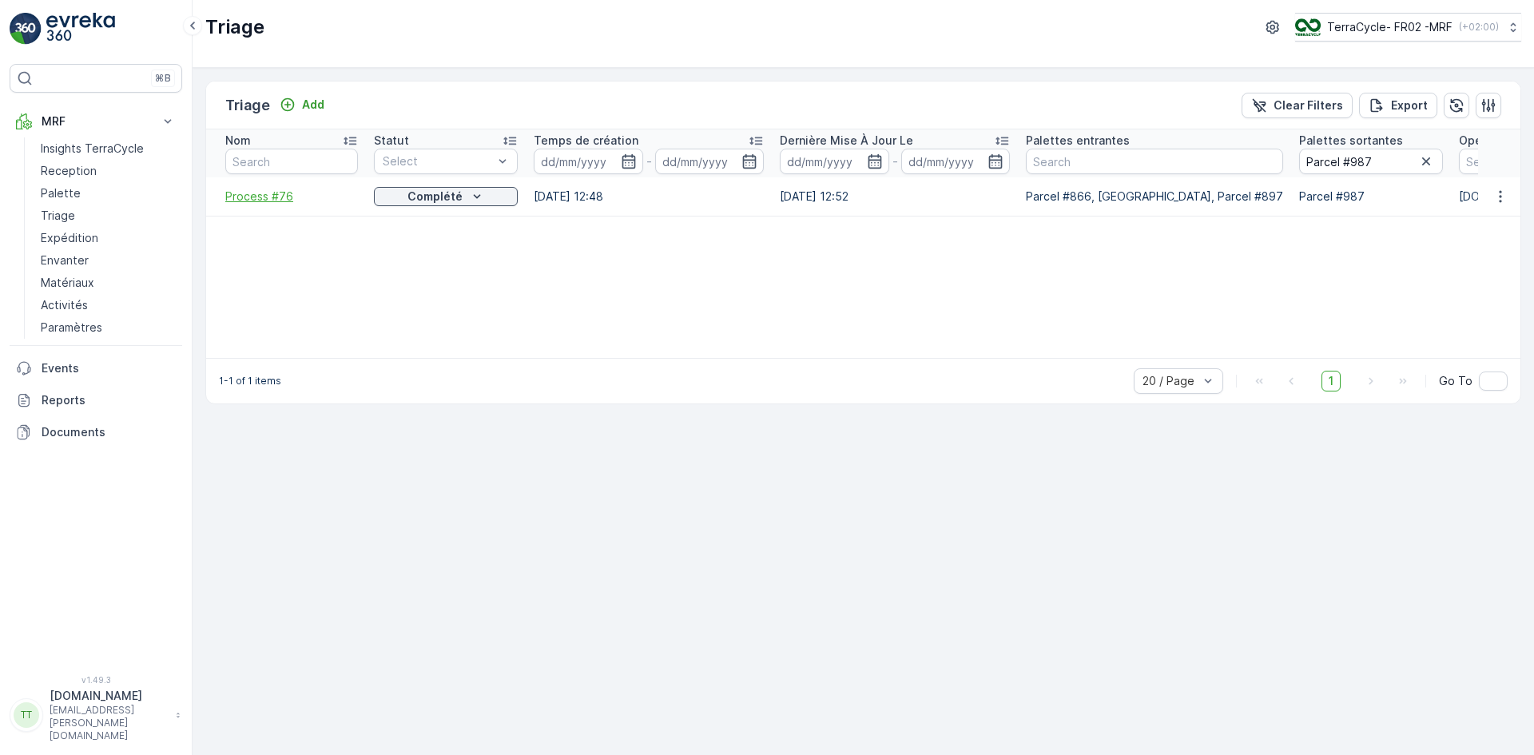
click at [284, 198] on span "Process #76" at bounding box center [291, 197] width 133 height 16
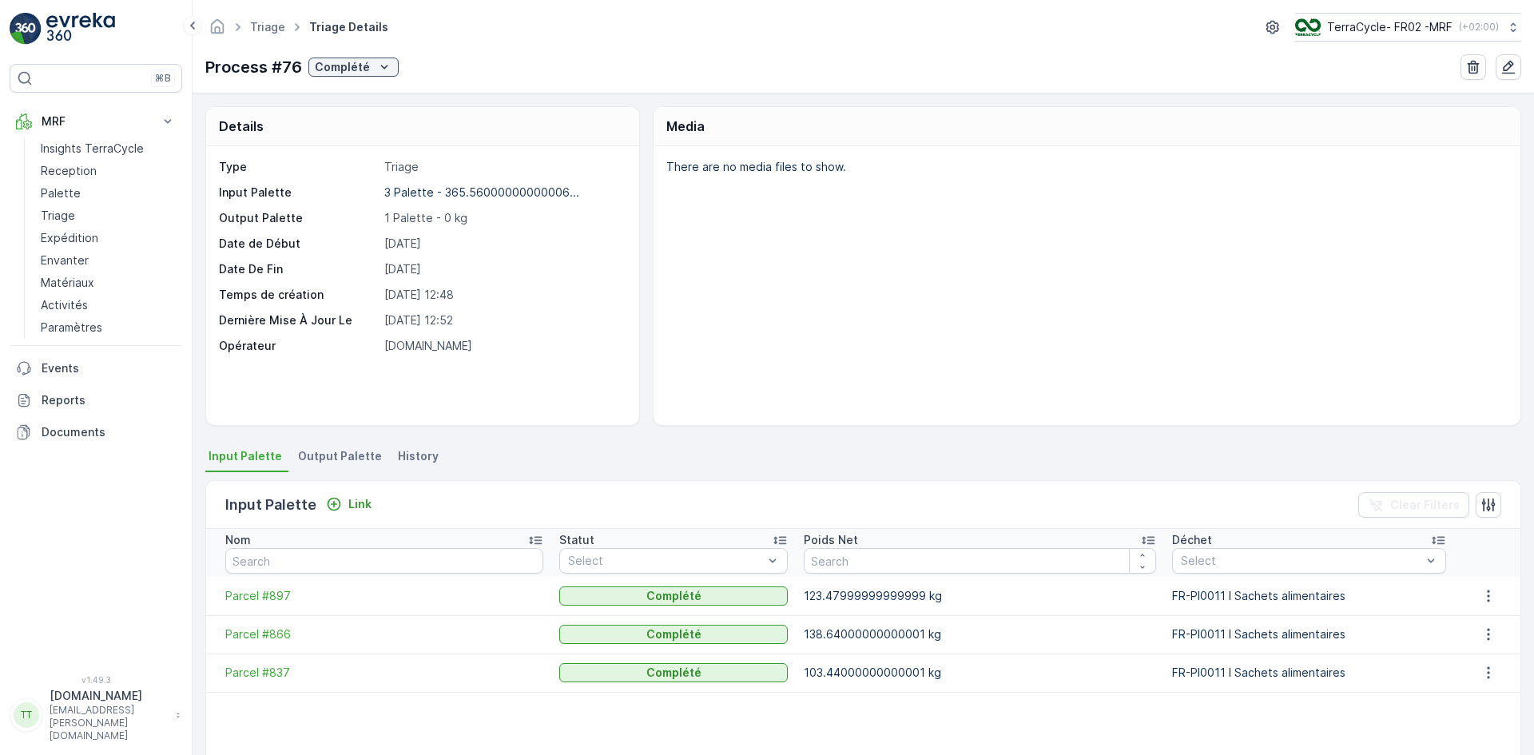
click at [331, 449] on span "Output Palette" at bounding box center [340, 456] width 84 height 16
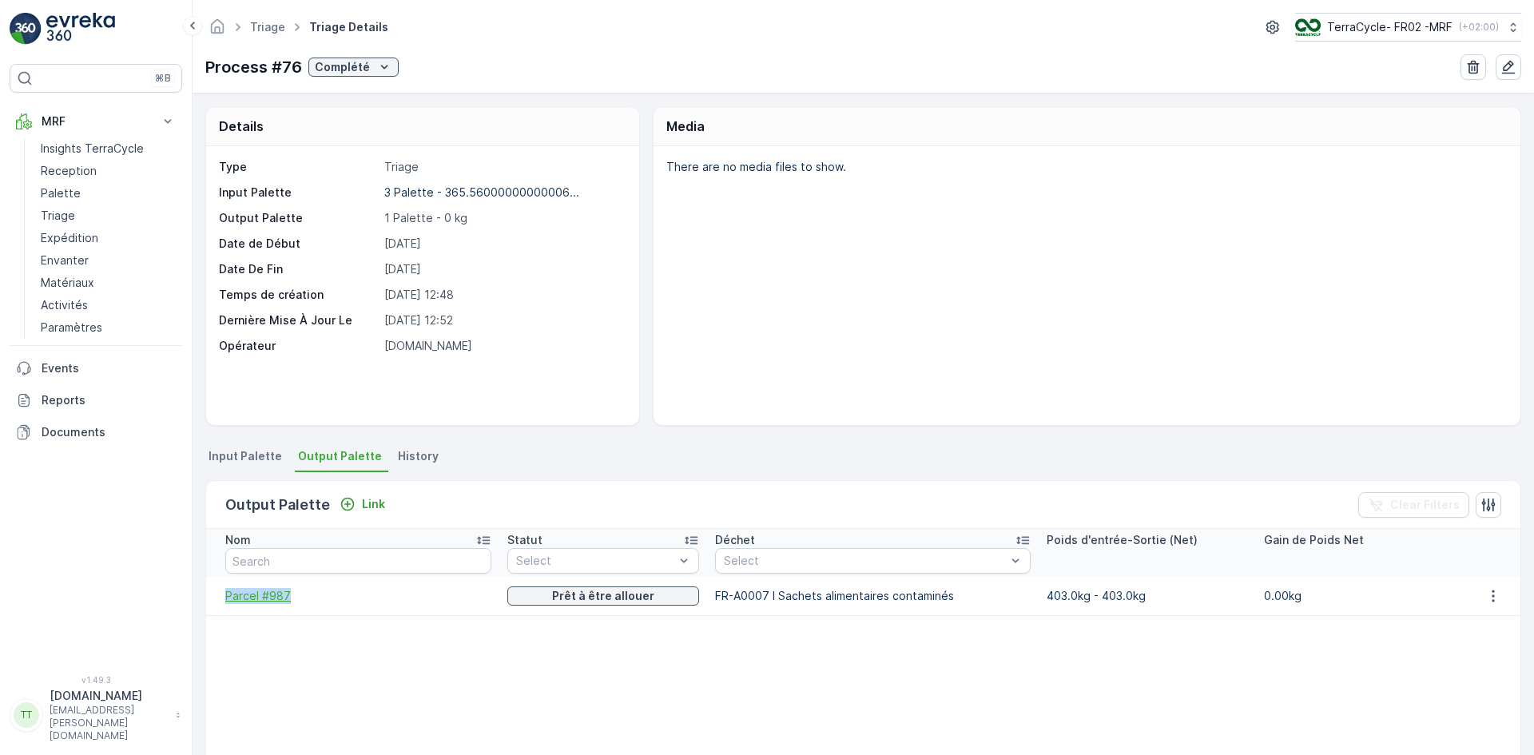
drag, startPoint x: 223, startPoint y: 599, endPoint x: 289, endPoint y: 597, distance: 66.4
click at [289, 597] on td "Parcel #987" at bounding box center [352, 596] width 293 height 38
copy span "Parcel #987"
click at [1485, 602] on icon "button" at bounding box center [1493, 596] width 16 height 16
click at [356, 64] on p "Complété" at bounding box center [342, 67] width 55 height 16
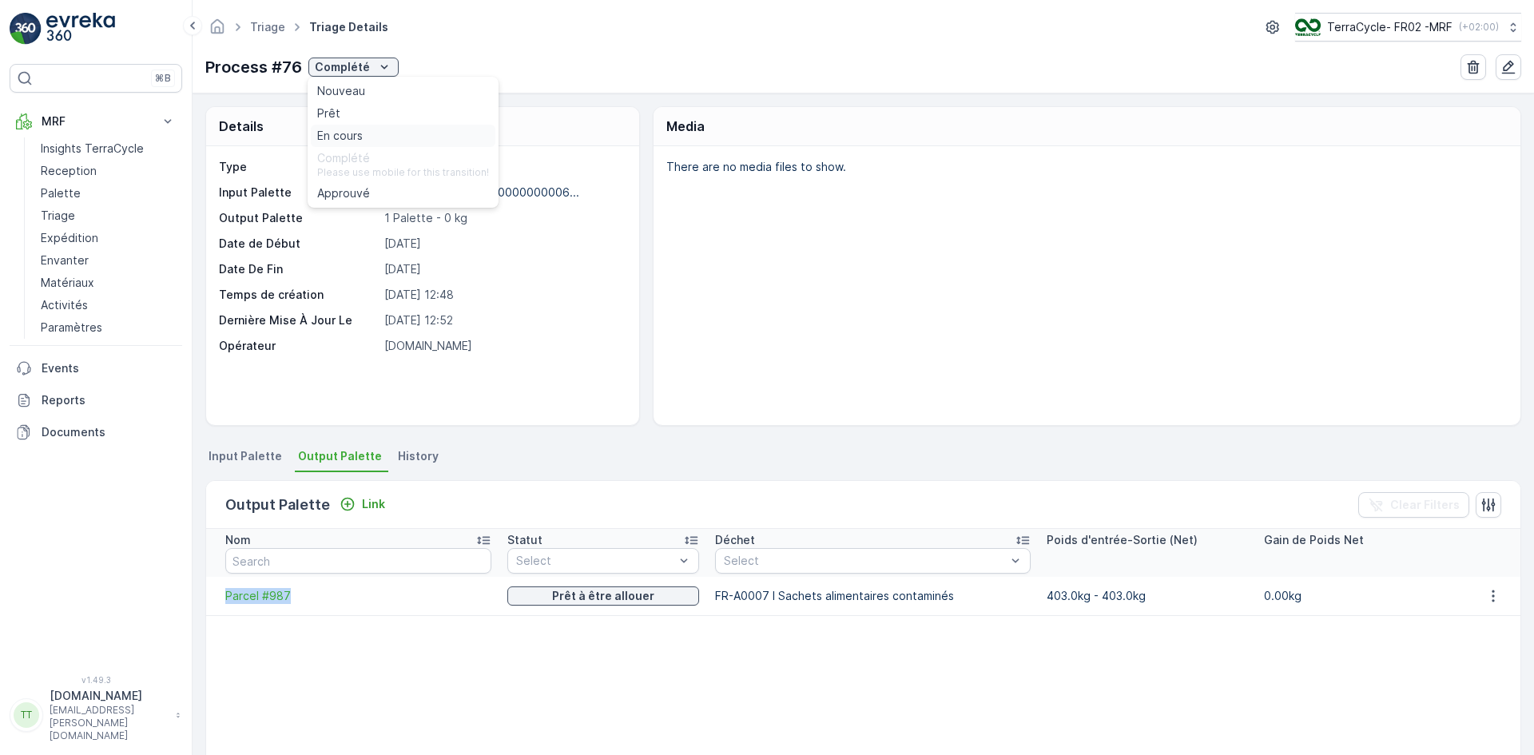
click at [345, 131] on span "En cours" at bounding box center [340, 136] width 46 height 16
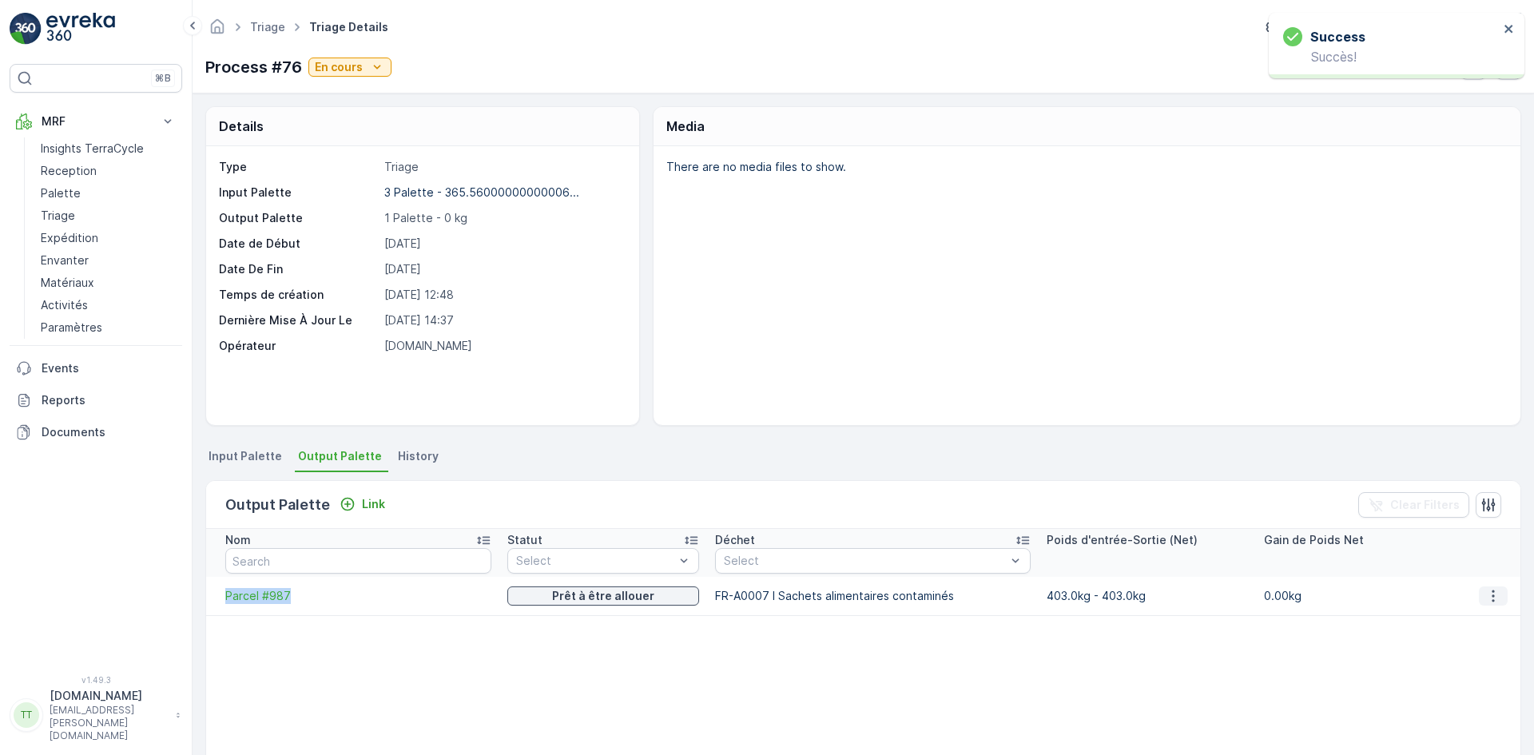
click at [1490, 600] on icon "button" at bounding box center [1493, 596] width 16 height 16
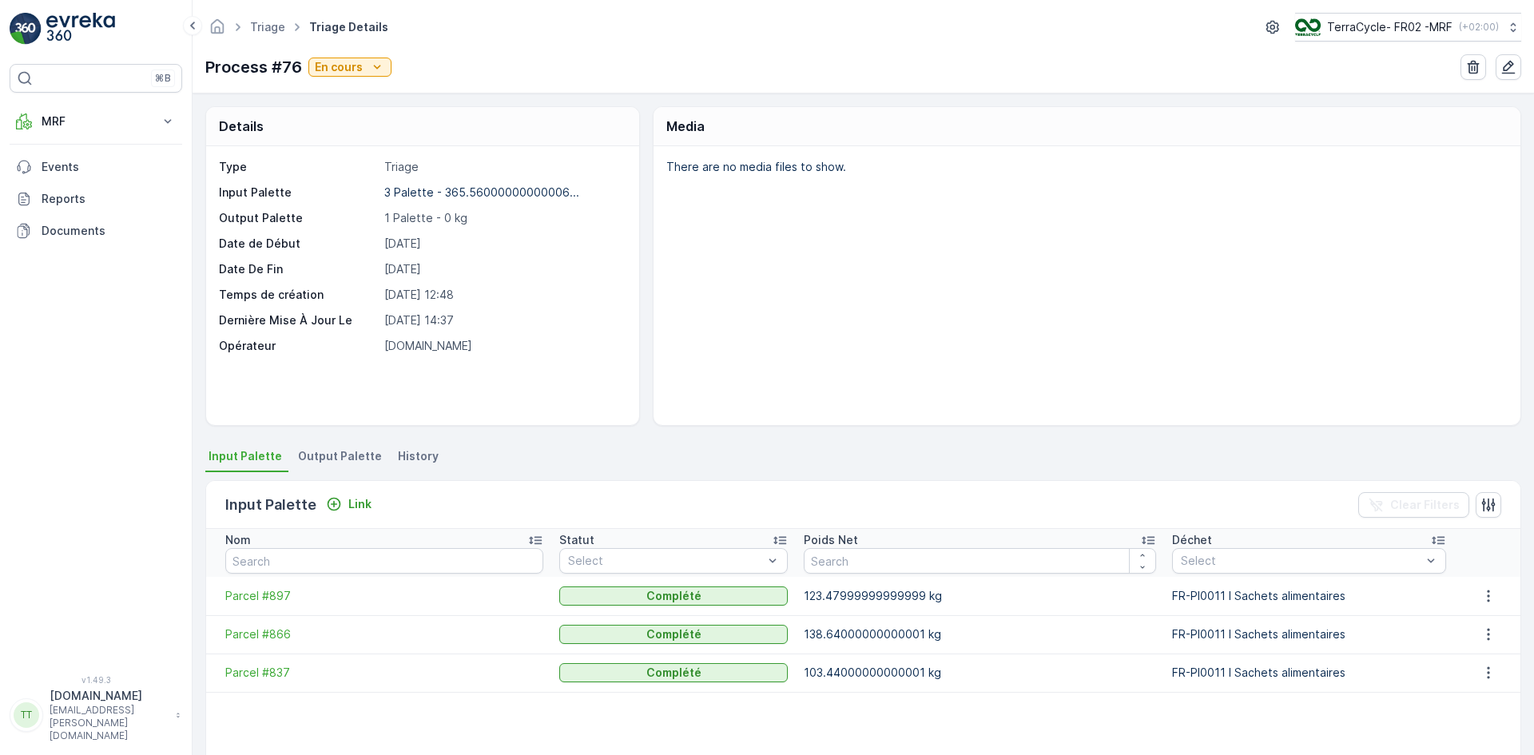
click at [336, 463] on li "Output Palette" at bounding box center [341, 458] width 93 height 27
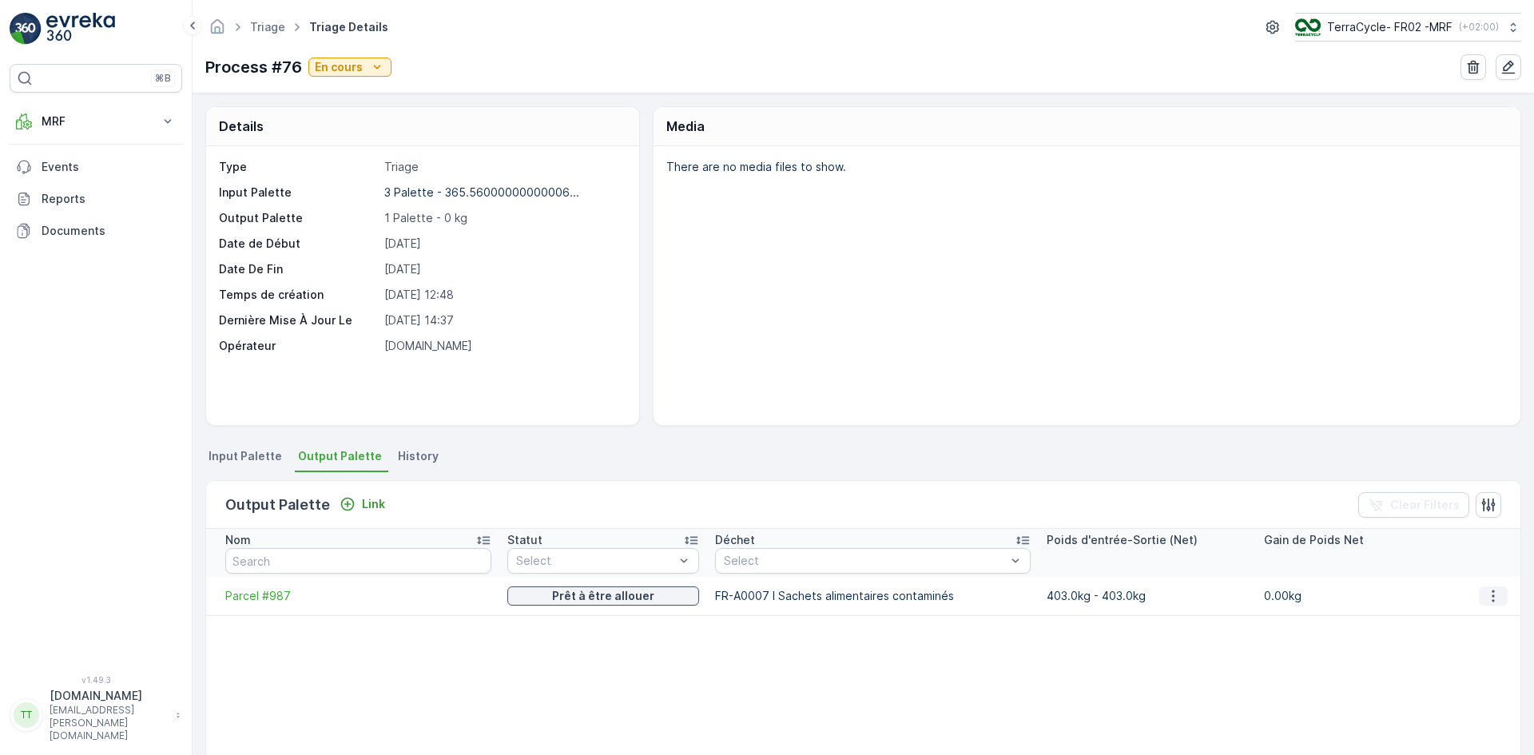
click at [1487, 596] on icon "button" at bounding box center [1493, 596] width 16 height 16
click at [254, 601] on span "Parcel #987" at bounding box center [358, 596] width 266 height 16
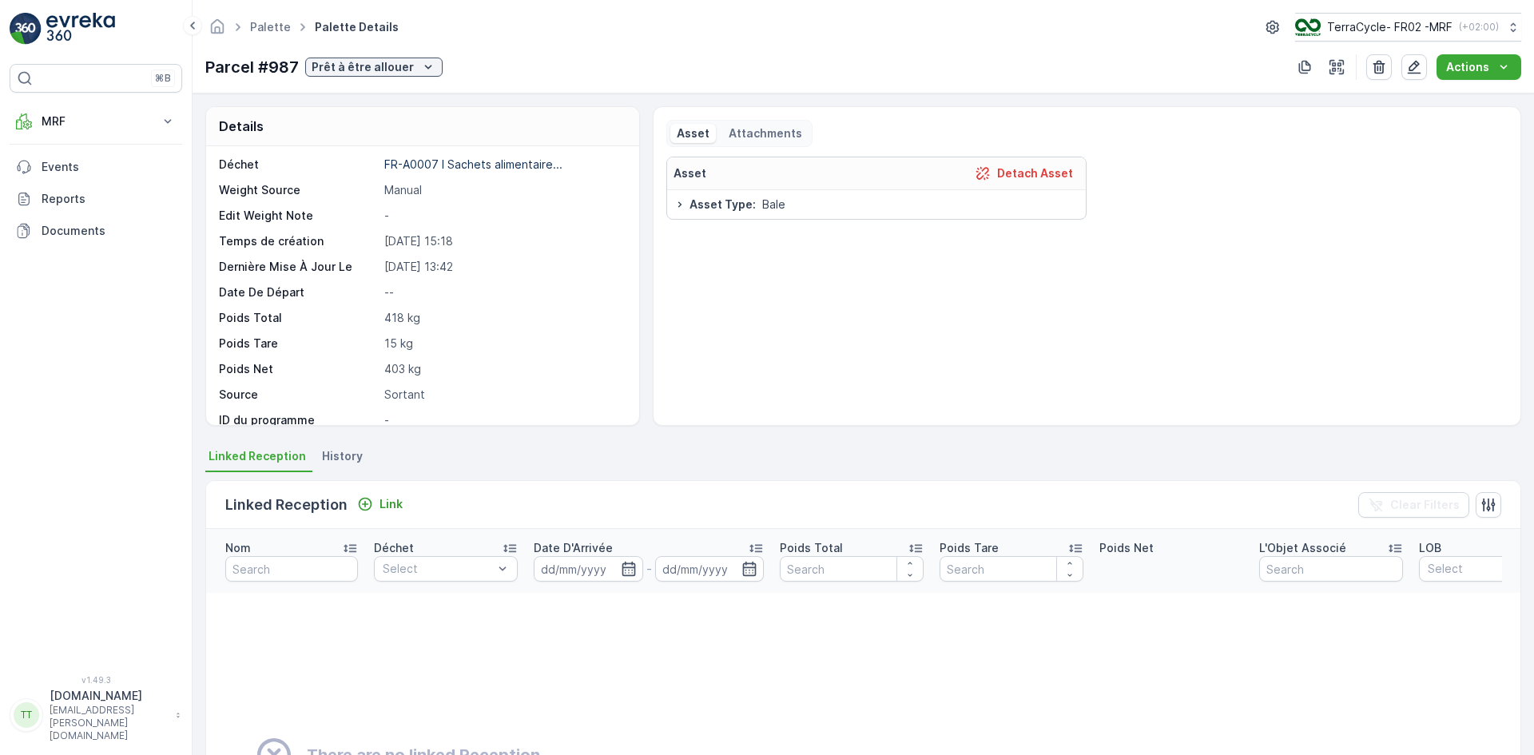
scroll to position [80, 0]
click at [1414, 69] on icon "button" at bounding box center [1414, 67] width 16 height 16
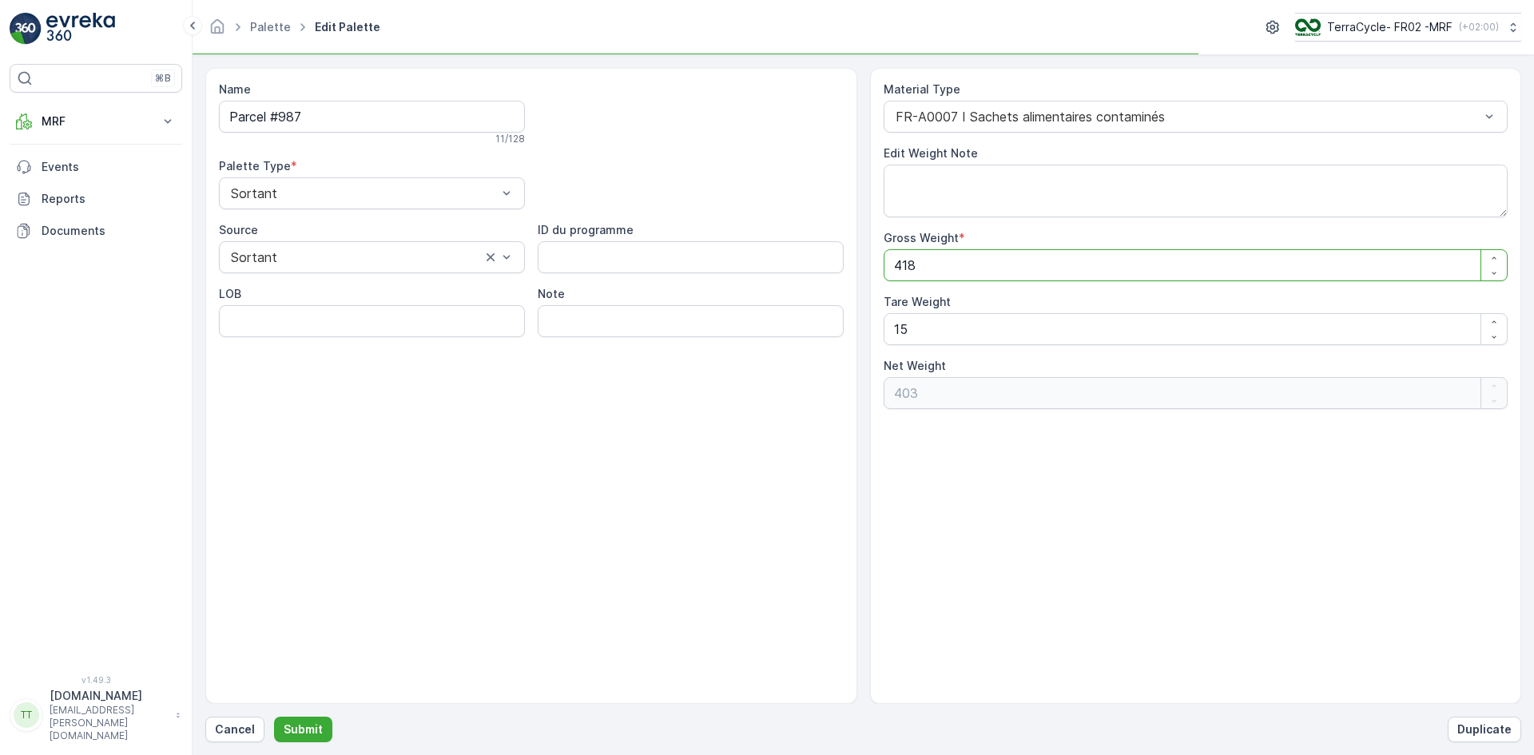
drag, startPoint x: 923, startPoint y: 267, endPoint x: 892, endPoint y: 264, distance: 30.5
click at [889, 264] on Weight "418" at bounding box center [1196, 265] width 625 height 32
type Weight "1"
type Weight "-14"
type Weight "15"
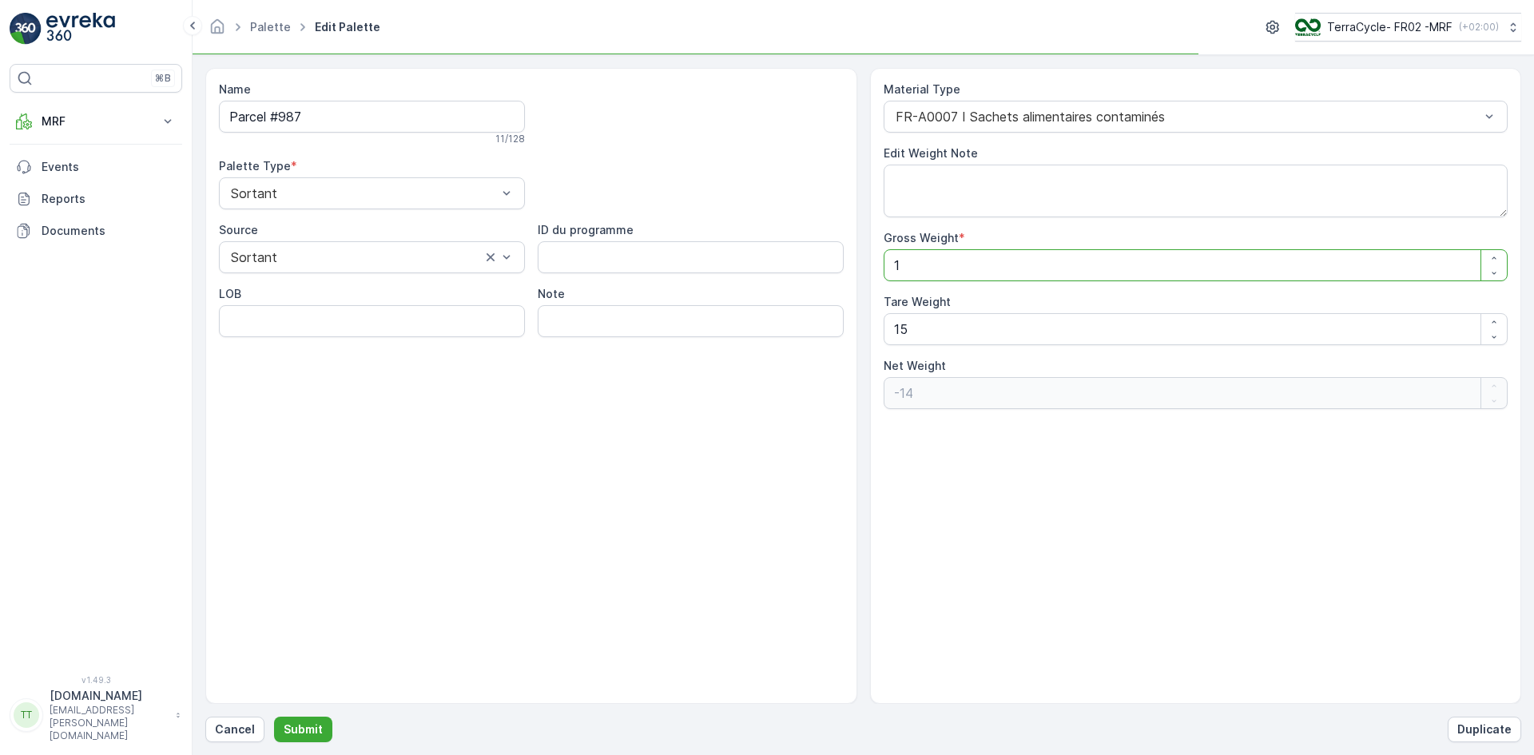
type Weight "0"
type Weight "15"
click at [307, 719] on button "Submit" at bounding box center [303, 730] width 58 height 26
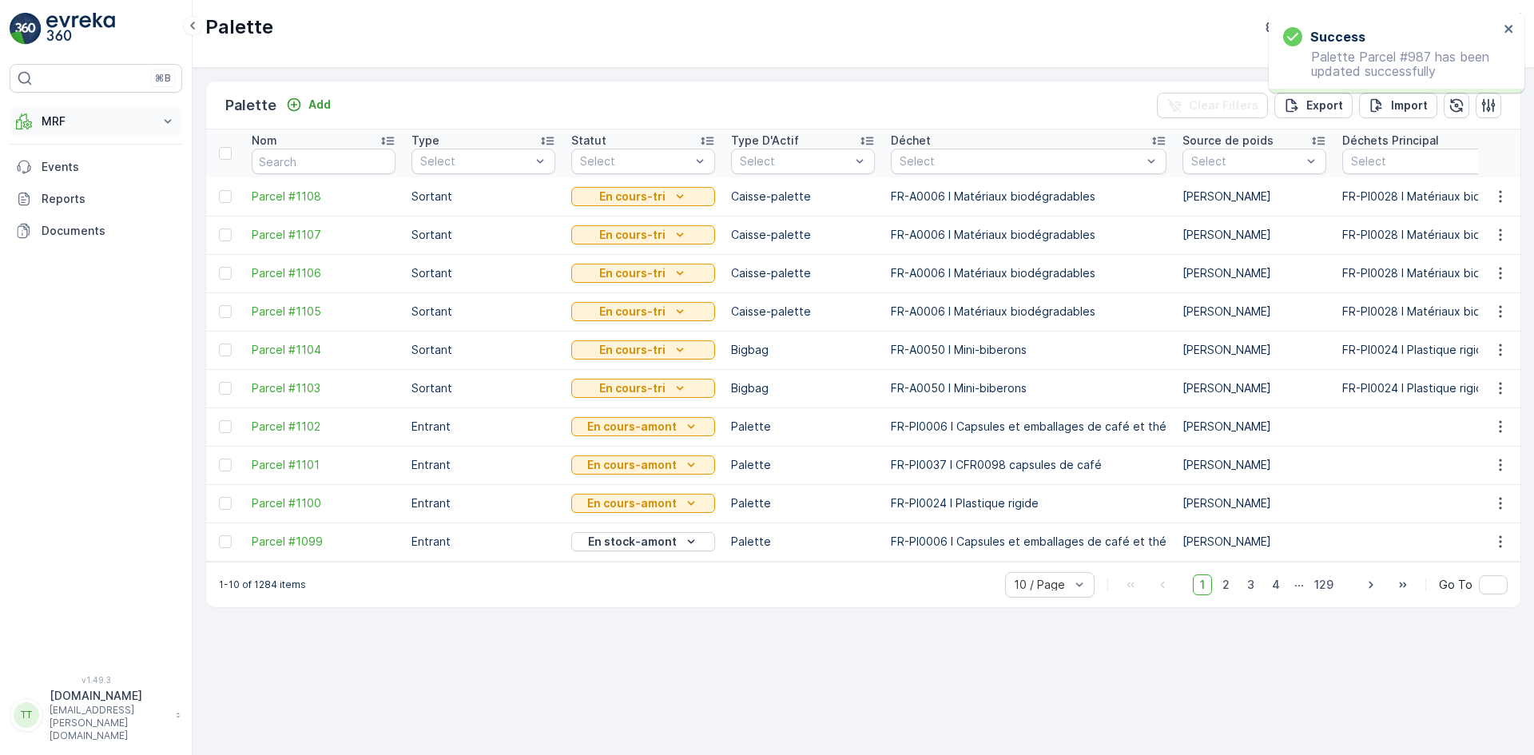
click at [76, 110] on button "MRF" at bounding box center [96, 121] width 173 height 32
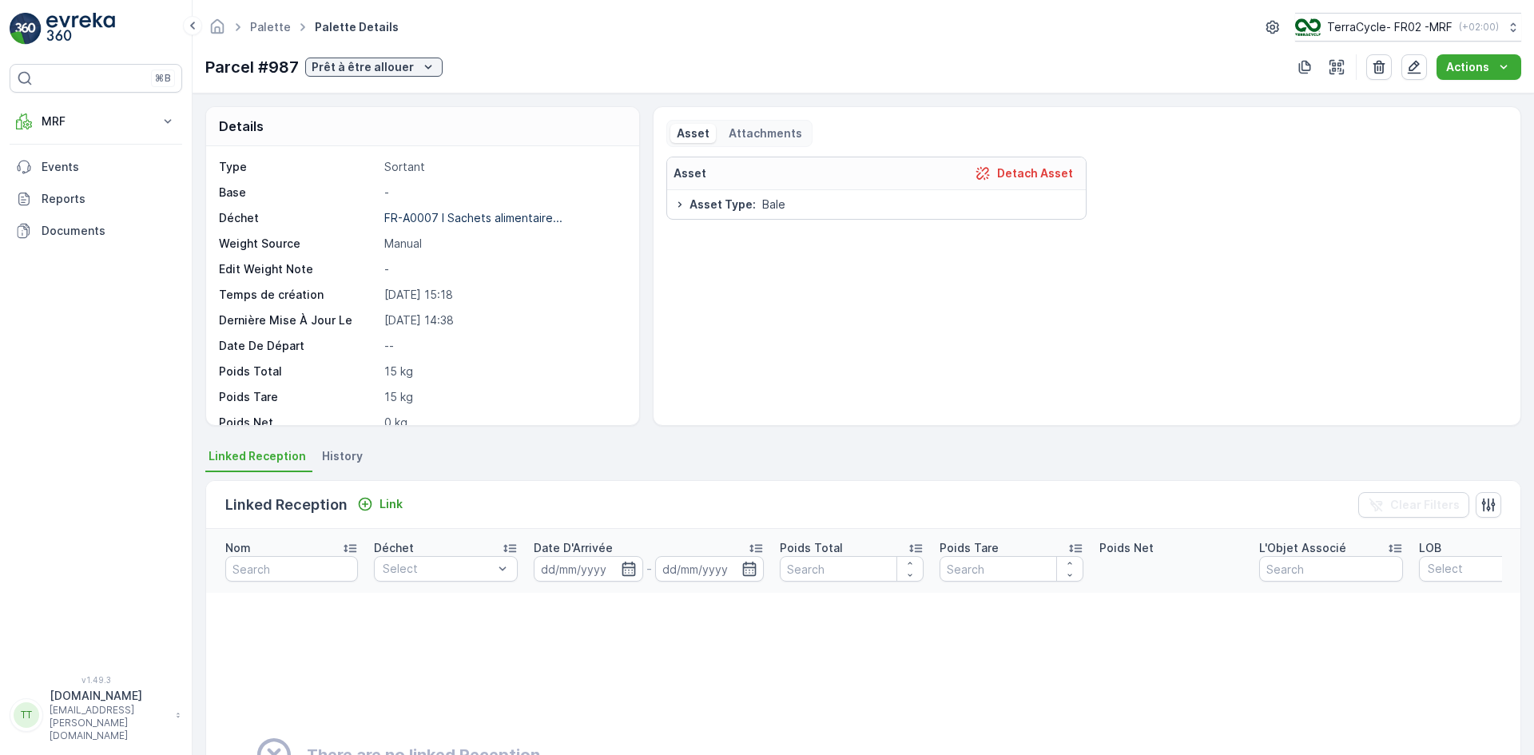
click at [336, 457] on span "History" at bounding box center [342, 456] width 41 height 16
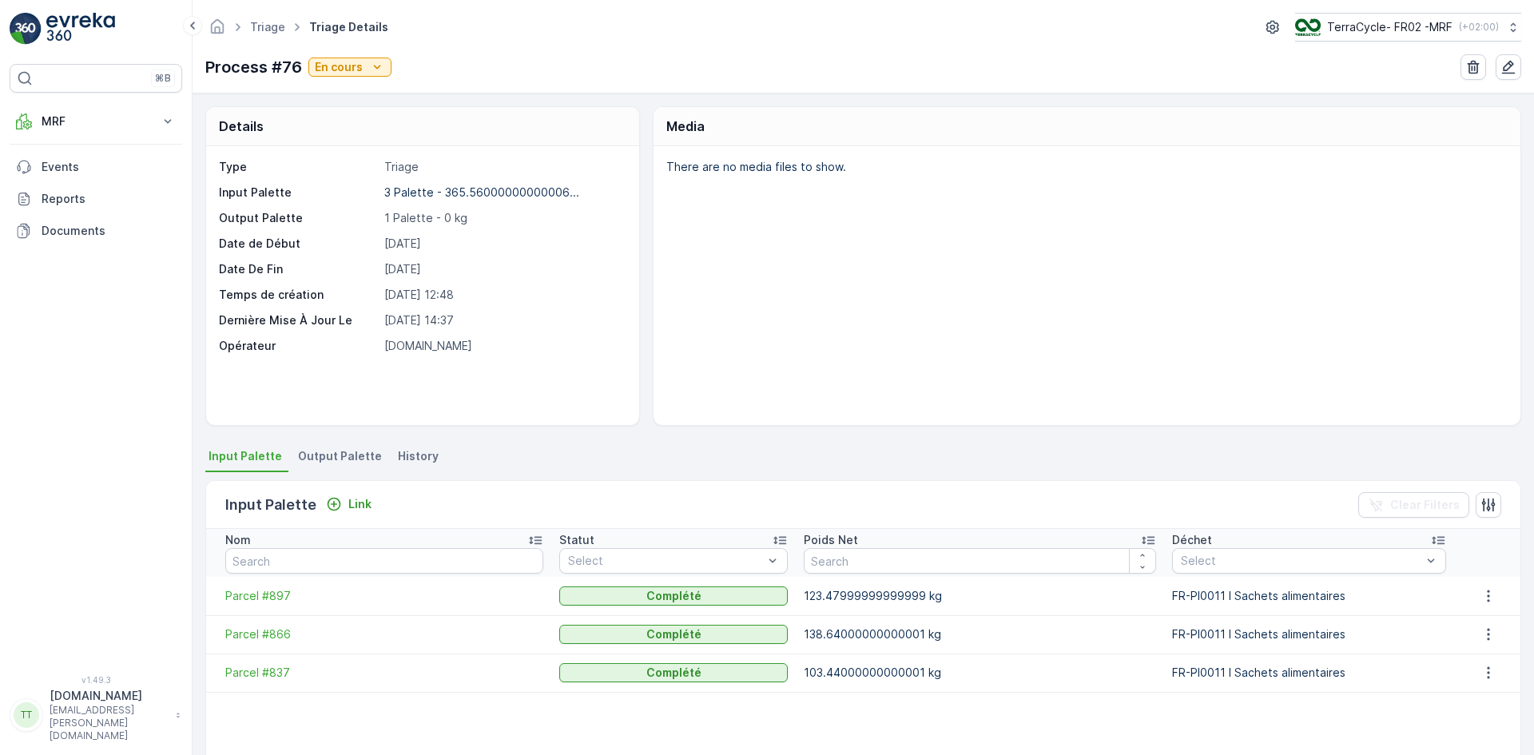
click at [352, 451] on span "Output Palette" at bounding box center [340, 456] width 84 height 16
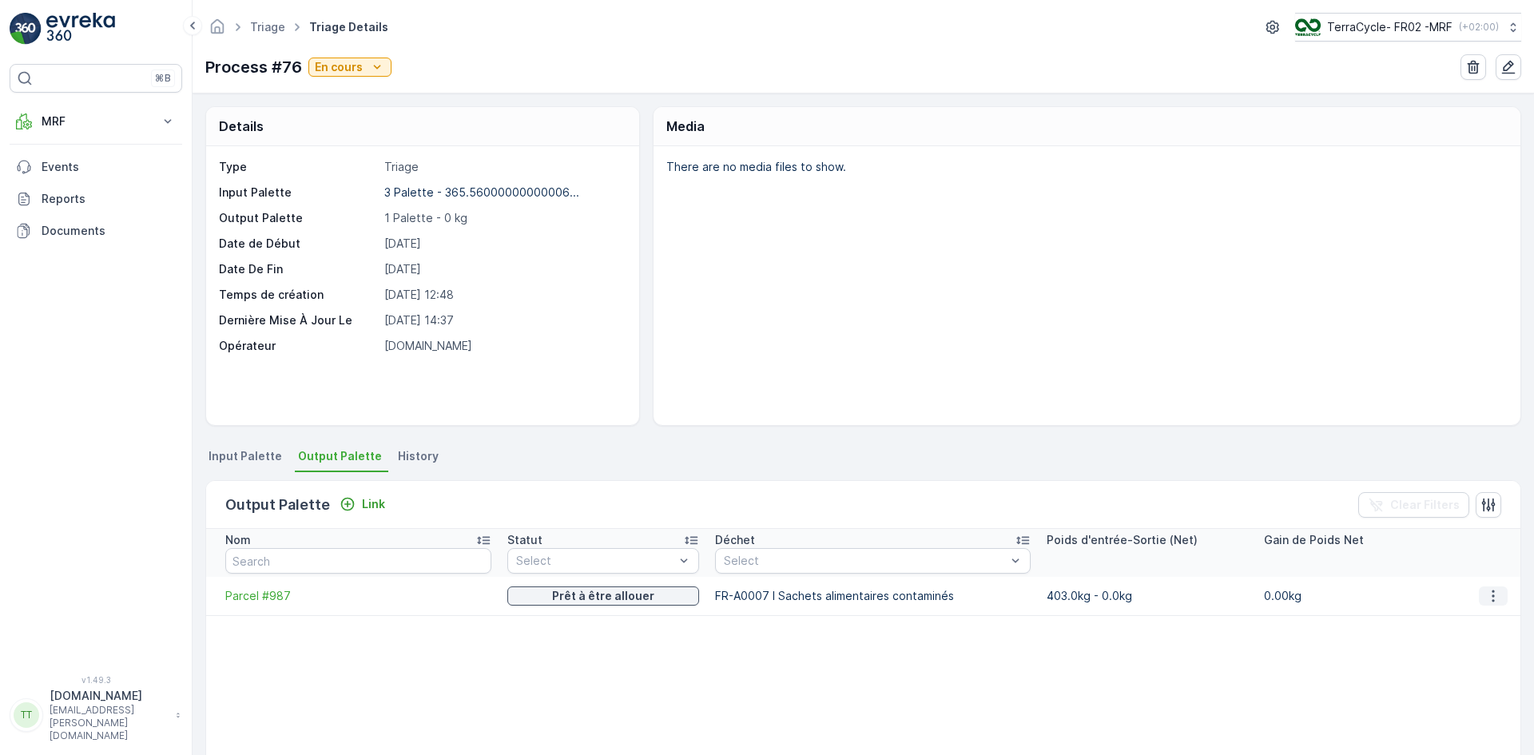
click at [1485, 599] on icon "button" at bounding box center [1493, 596] width 16 height 16
click at [1485, 594] on icon "button" at bounding box center [1493, 596] width 16 height 16
click at [1480, 616] on div "Detach" at bounding box center [1503, 620] width 52 height 22
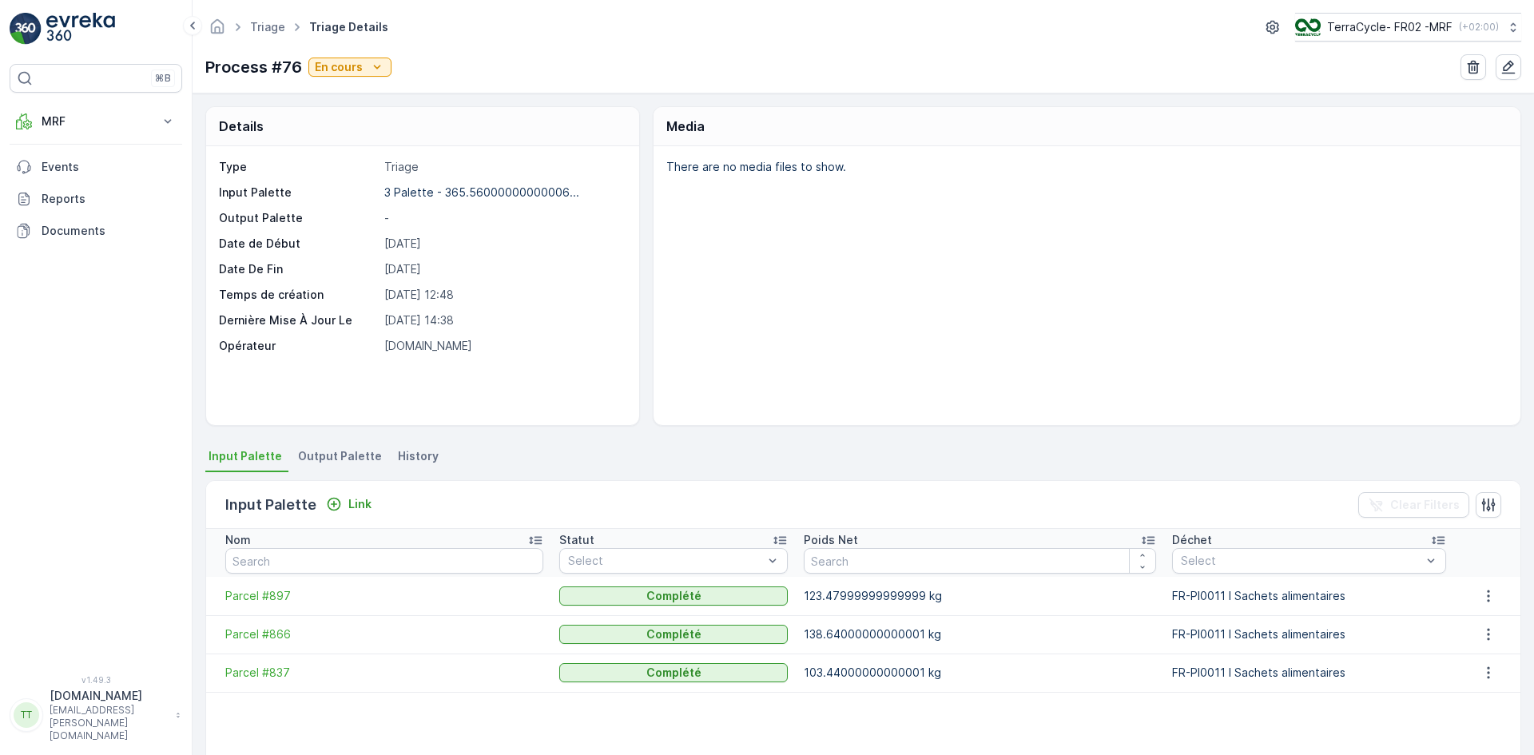
click at [344, 455] on span "Output Palette" at bounding box center [340, 456] width 84 height 16
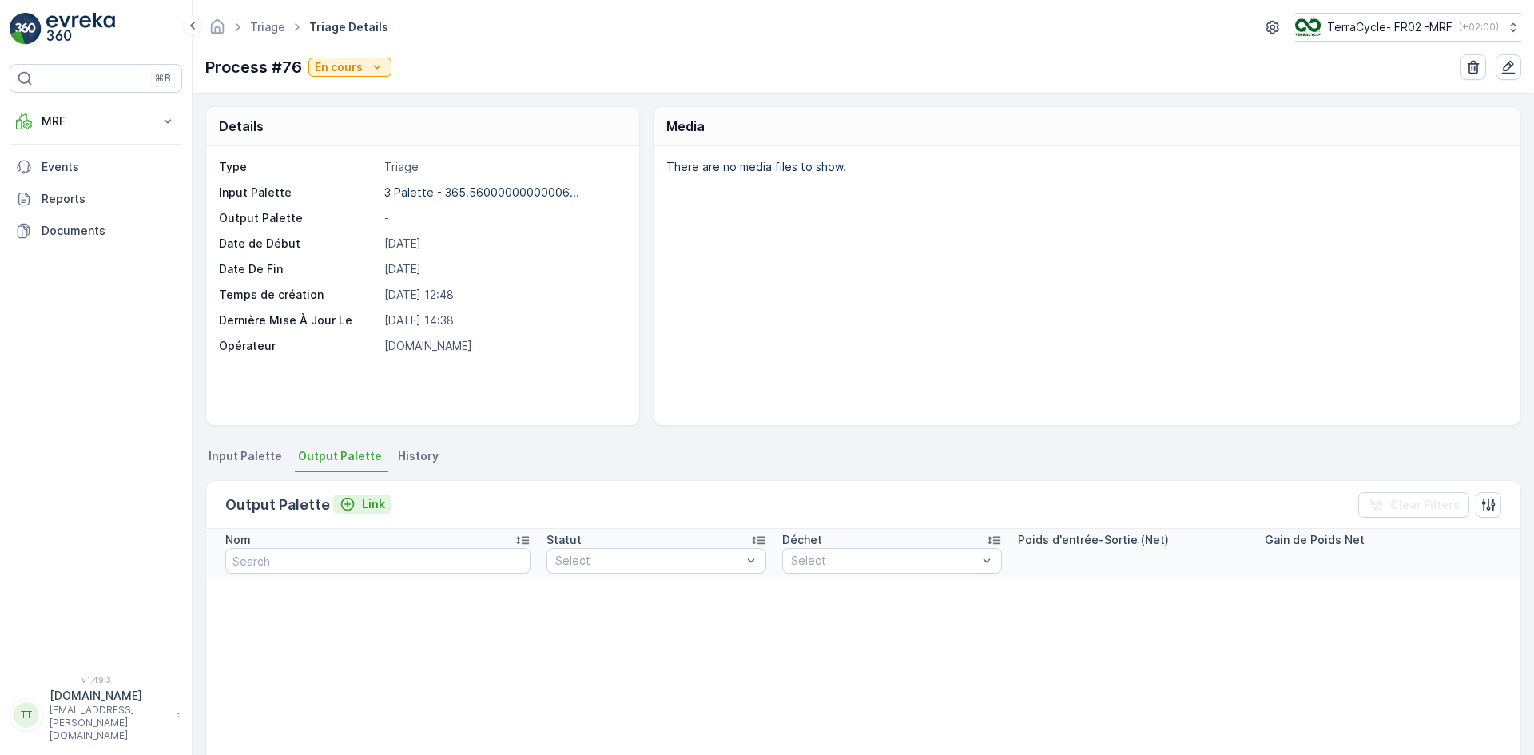
click at [371, 503] on p "Link" at bounding box center [373, 504] width 23 height 16
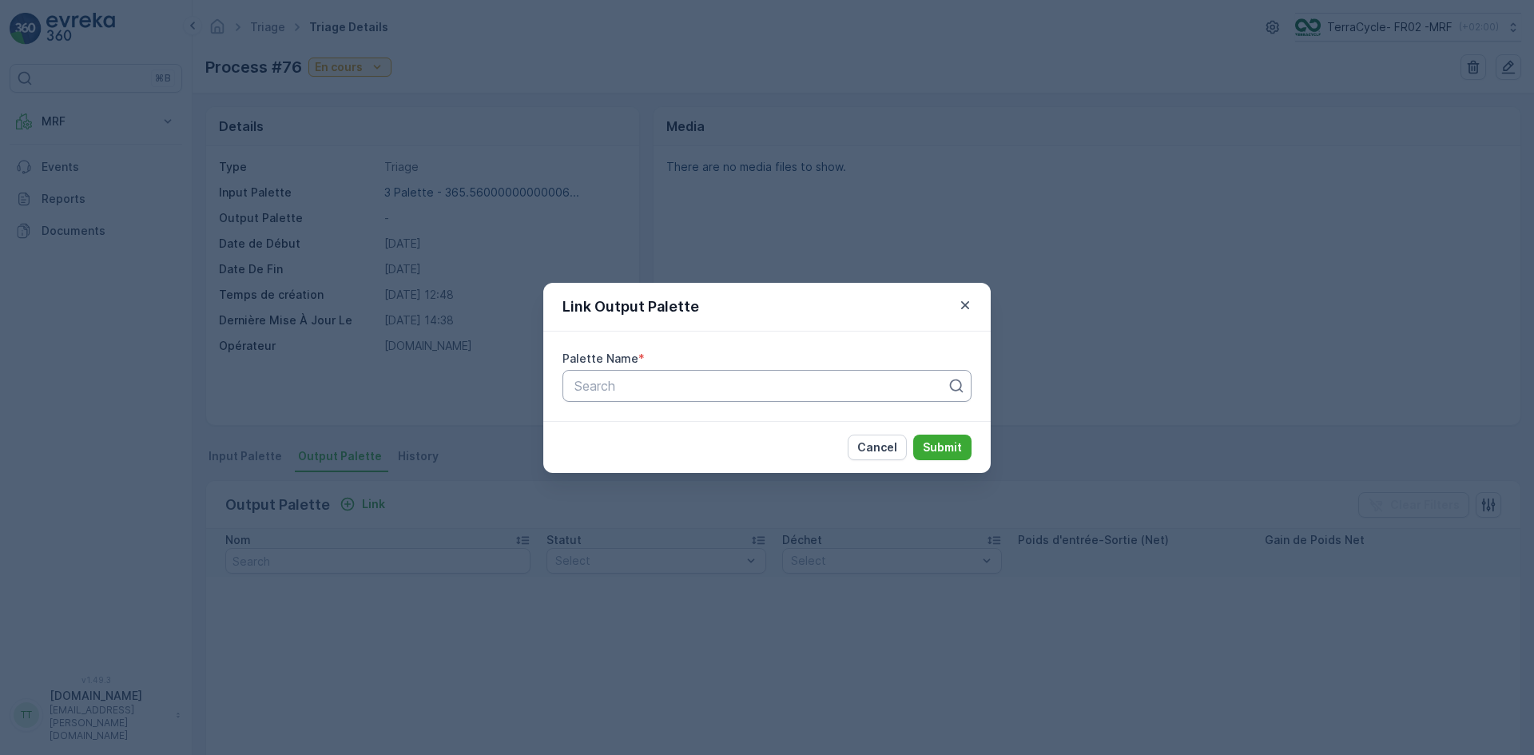
click at [601, 387] on div at bounding box center [761, 386] width 376 height 14
paste input "Parcel #987"
type input "Parcel #987"
click at [631, 420] on span "Parcel #987" at bounding box center [608, 425] width 72 height 14
click at [955, 445] on p "Submit" at bounding box center [942, 447] width 39 height 16
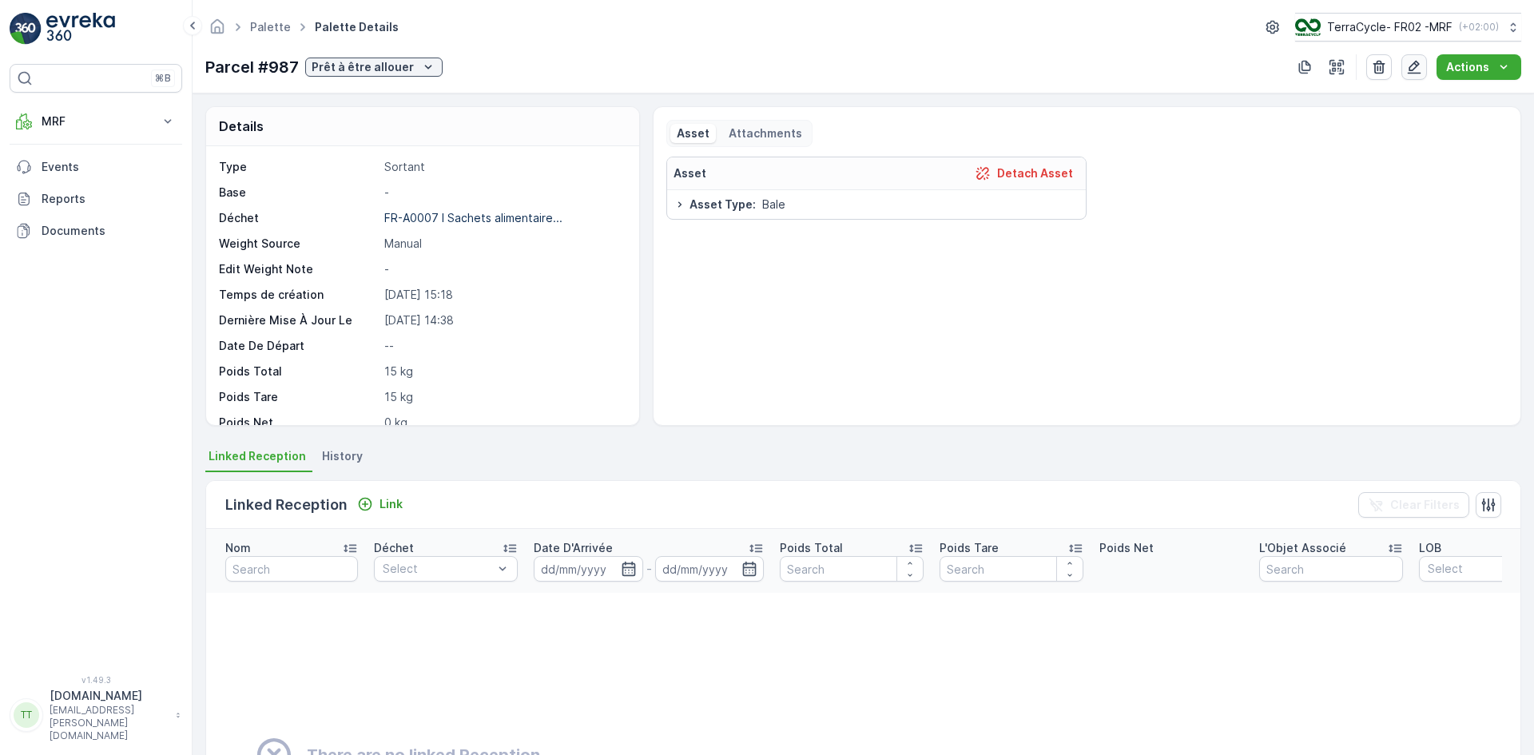
click at [1416, 67] on icon "button" at bounding box center [1414, 67] width 16 height 16
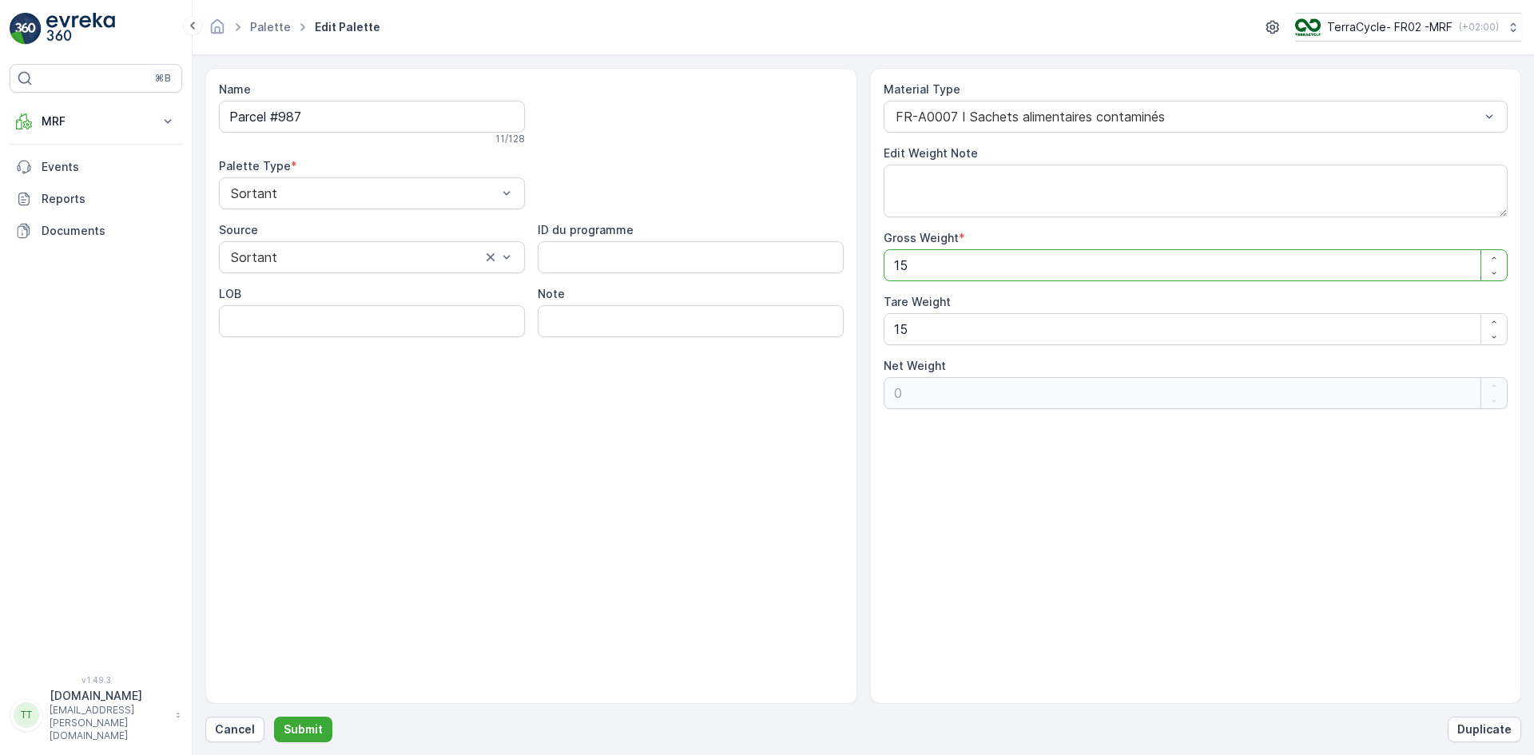
drag, startPoint x: 894, startPoint y: 272, endPoint x: 856, endPoint y: 276, distance: 37.9
click at [856, 276] on div "Name Parcel #987 11 / 128 Palette Type * Sortant Source Sortant ID du programme…" at bounding box center [863, 386] width 1316 height 636
type Weight "4"
type Weight "-11"
type Weight "41"
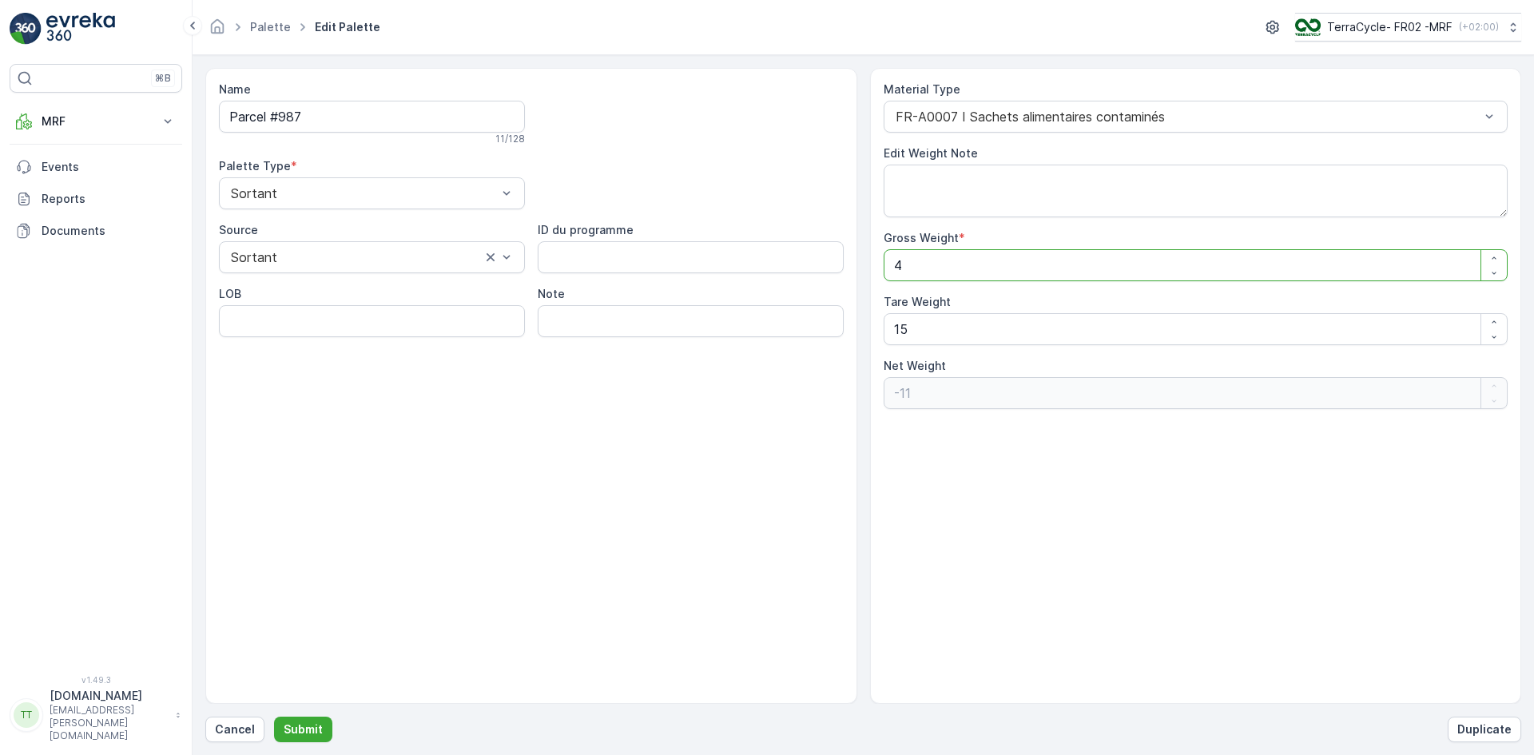
type Weight "26"
type Weight "418"
type Weight "403"
type Weight "418"
drag, startPoint x: 319, startPoint y: 113, endPoint x: 244, endPoint y: 119, distance: 74.5
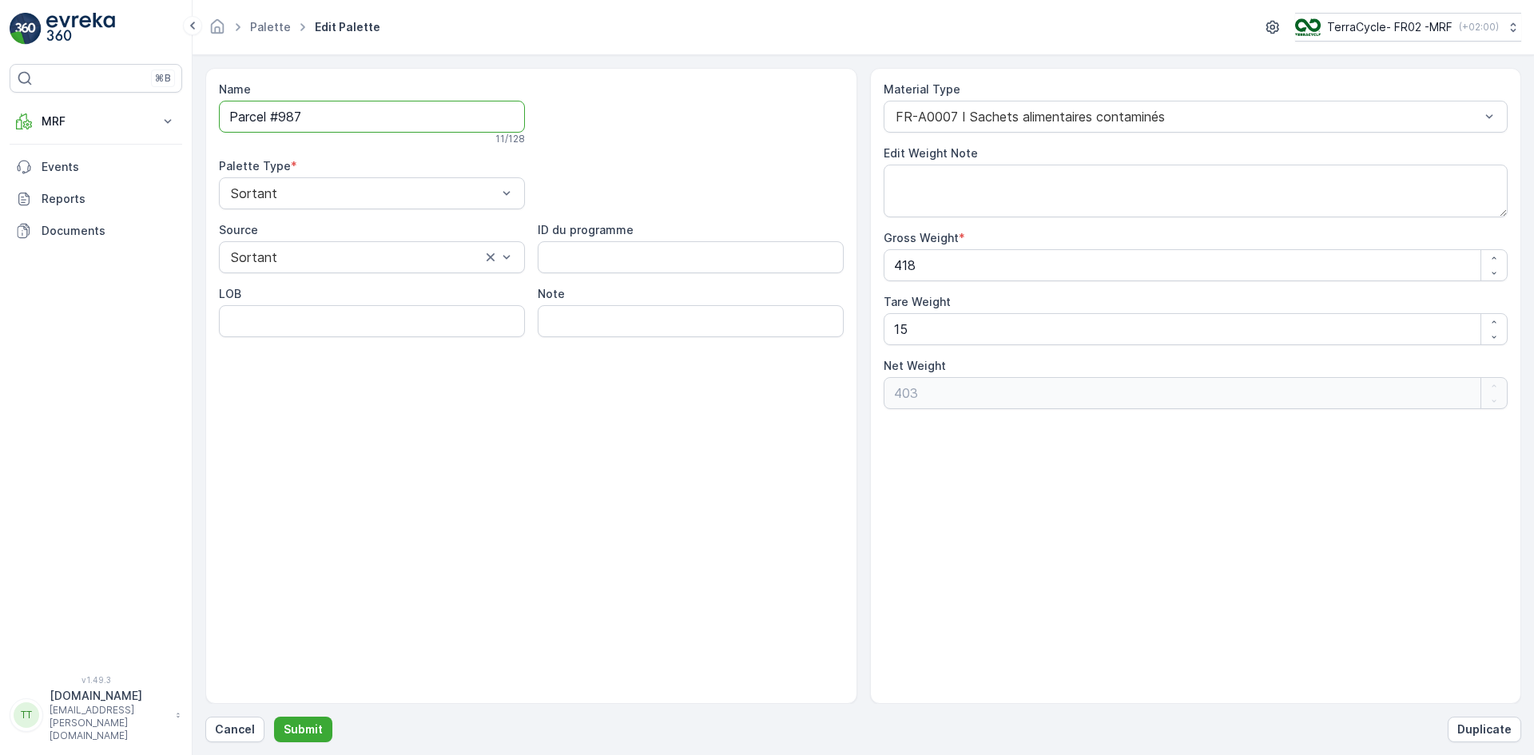
click at [190, 117] on div "⌘B MRF Insights TerraCycle Reception Palette Triage Expédition Envanter Matéria…" at bounding box center [767, 377] width 1534 height 755
click at [313, 730] on p "Submit" at bounding box center [303, 729] width 39 height 16
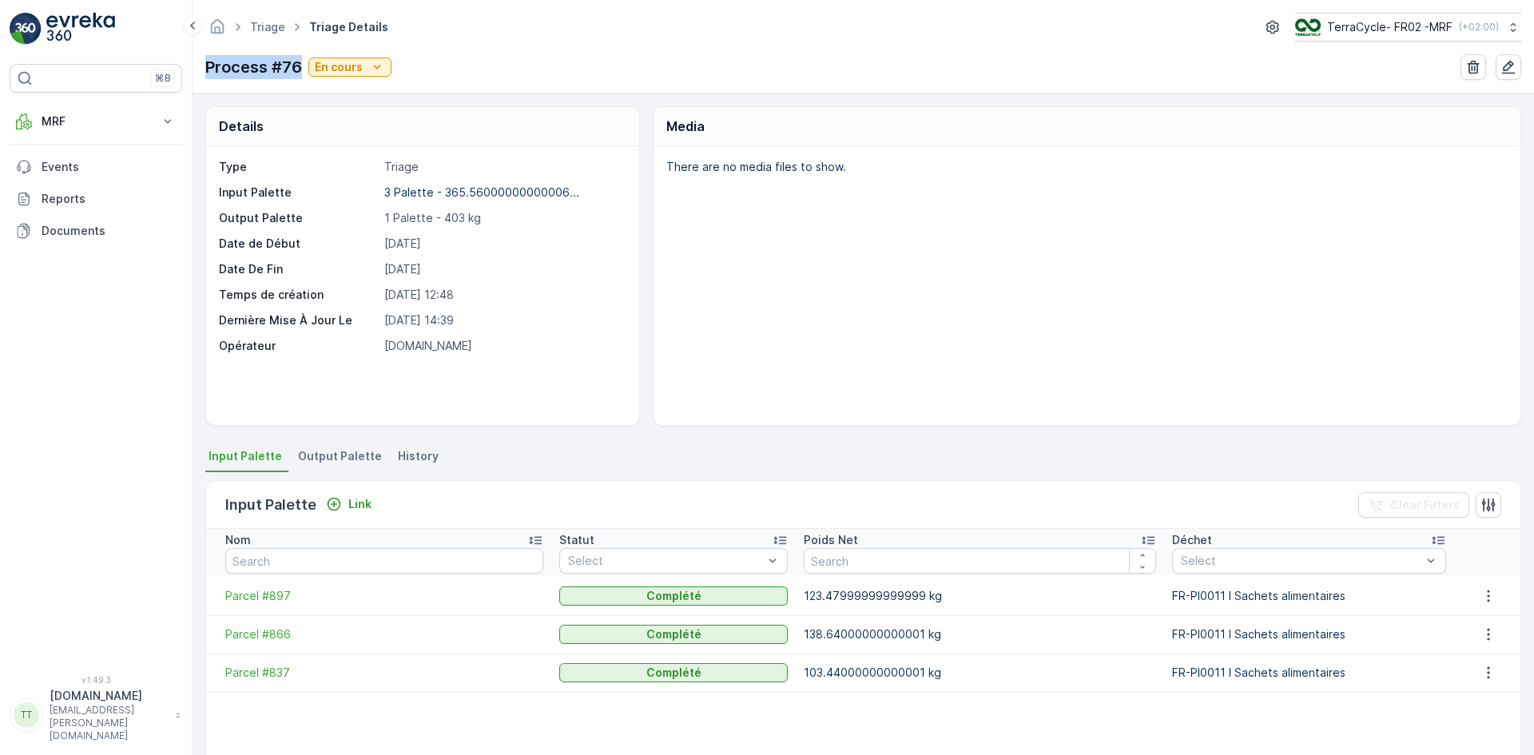
drag, startPoint x: 201, startPoint y: 70, endPoint x: 297, endPoint y: 64, distance: 96.9
click at [297, 64] on div "Triage Triage Details TerraCycle- FR02 -MRF ( +02:00 ) Process #76 En cours" at bounding box center [863, 46] width 1341 height 93
copy p "Process #76"
click at [327, 453] on span "Output Palette" at bounding box center [340, 456] width 84 height 16
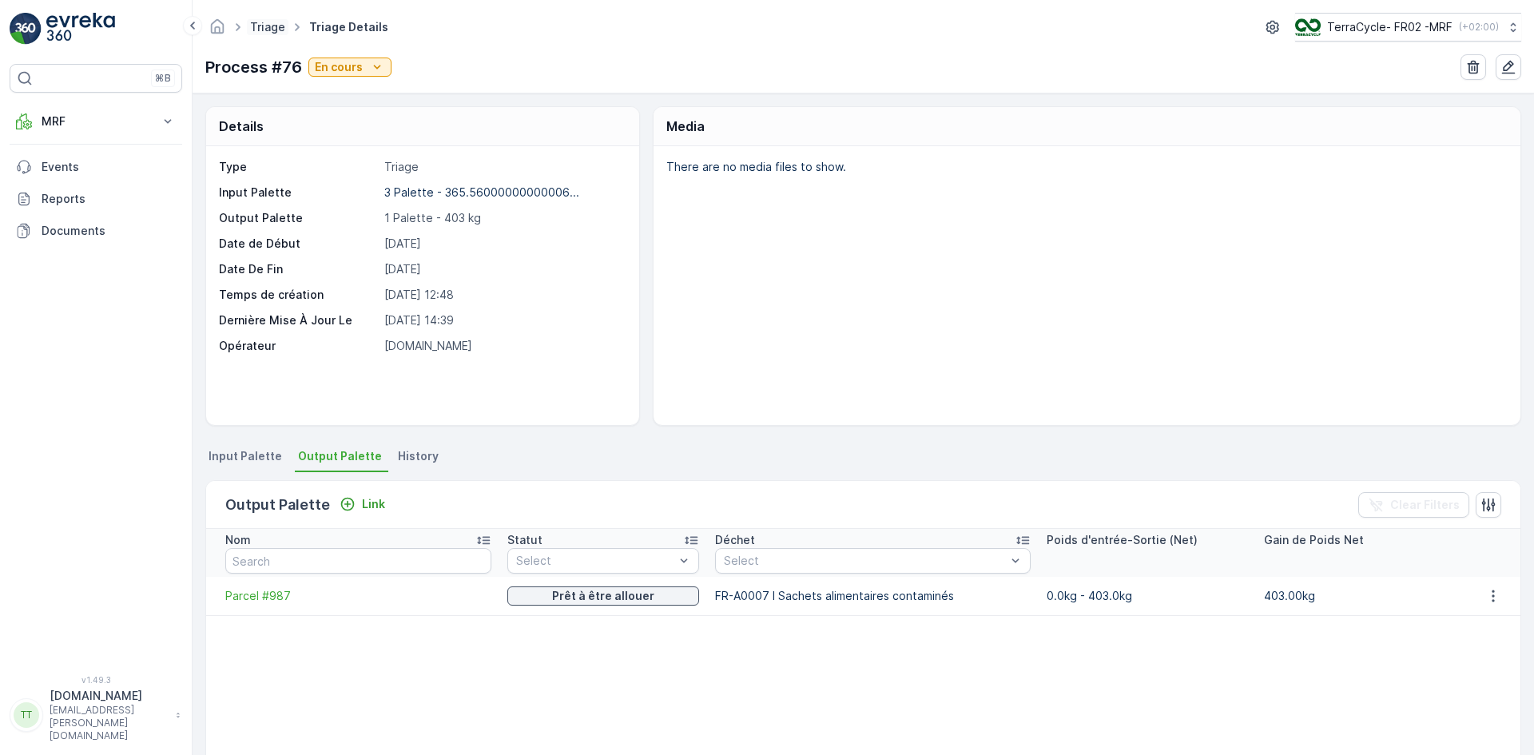
click at [264, 30] on link "Triage" at bounding box center [267, 27] width 35 height 14
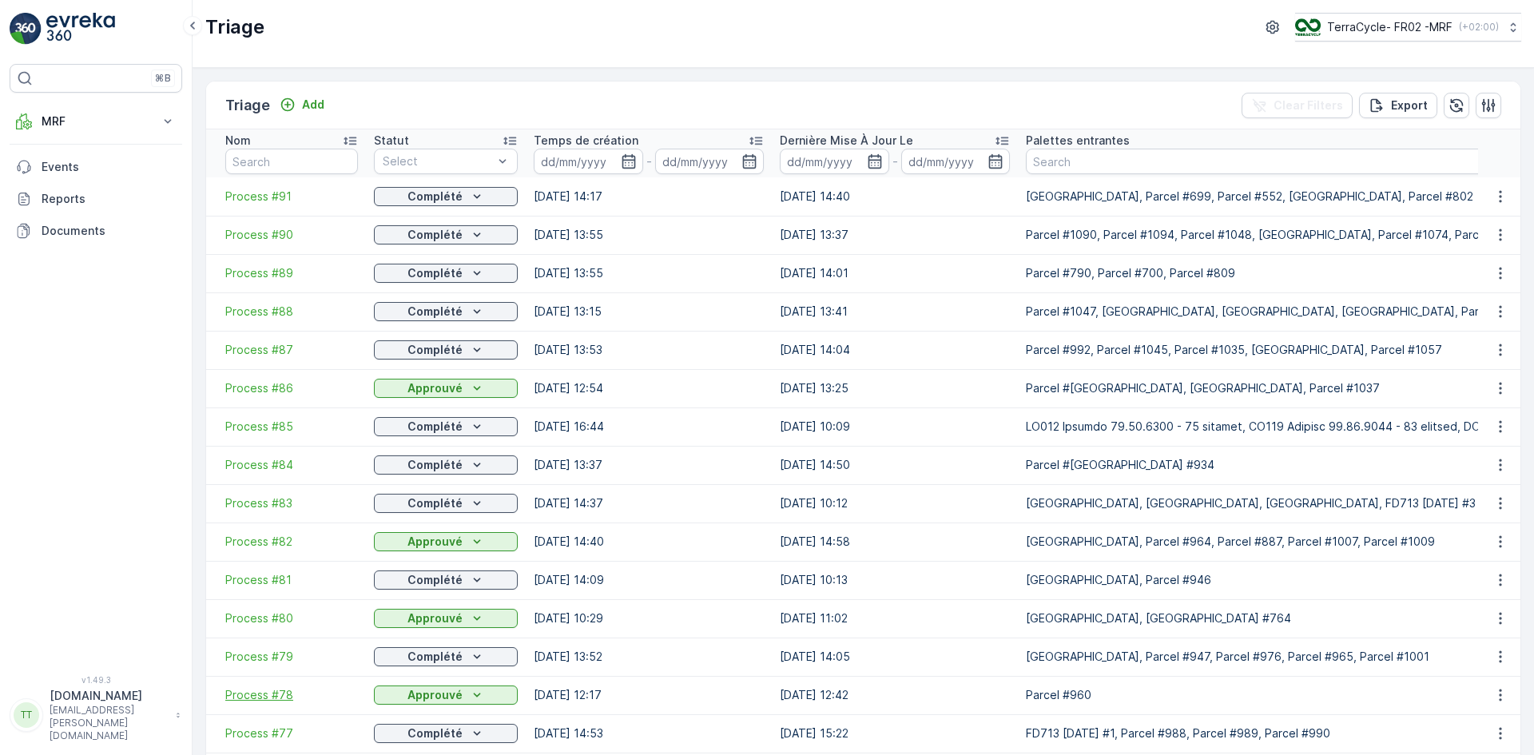
click at [273, 697] on span "Process #78" at bounding box center [291, 695] width 133 height 16
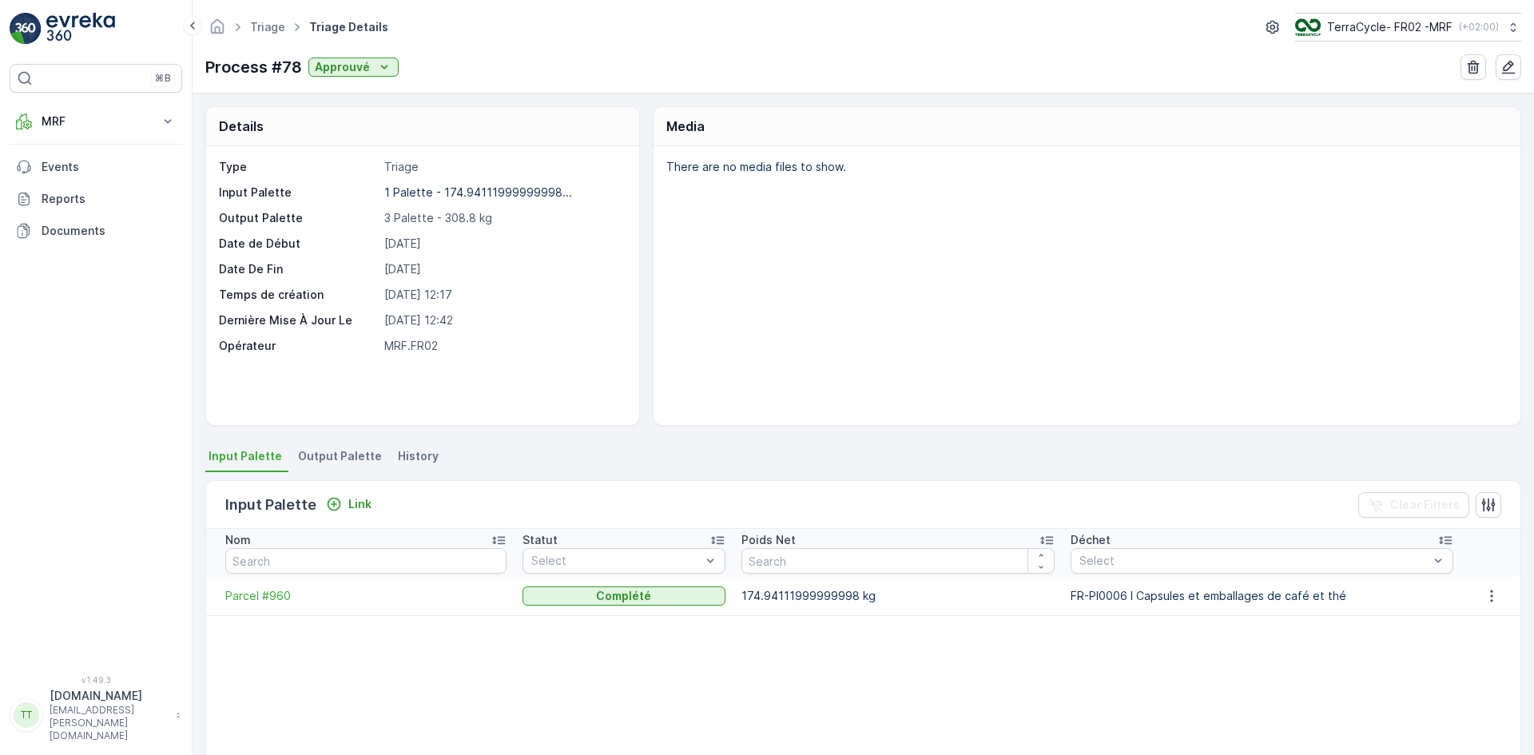
click at [341, 458] on span "Output Palette" at bounding box center [340, 456] width 84 height 16
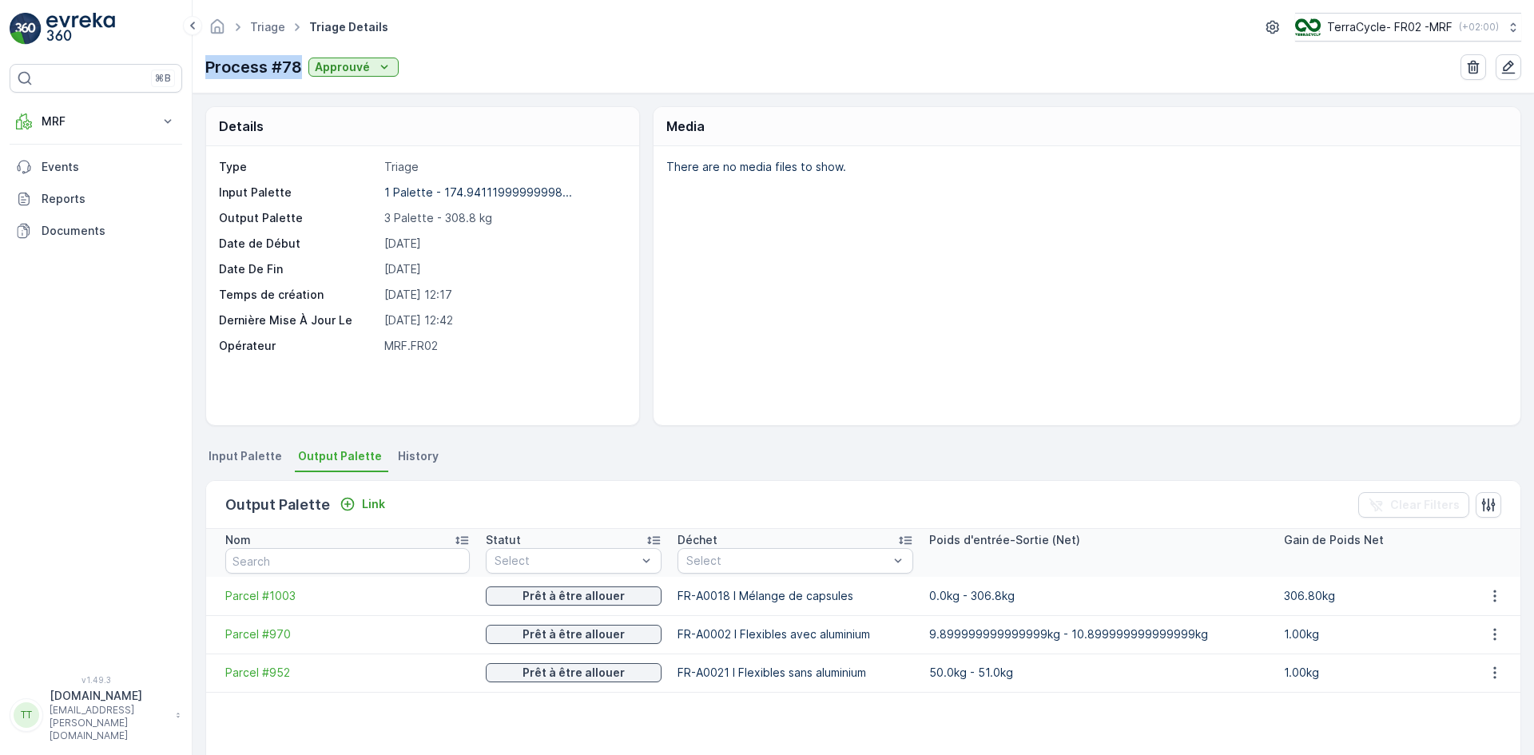
drag, startPoint x: 223, startPoint y: 65, endPoint x: 299, endPoint y: 68, distance: 76.0
click at [299, 68] on div "Triage Triage Details TerraCycle- FR02 -MRF ( +02:00 ) Process #78 Approuvé" at bounding box center [863, 46] width 1341 height 93
copy p "Process #78"
click at [248, 447] on li "Input Palette" at bounding box center [246, 458] width 83 height 27
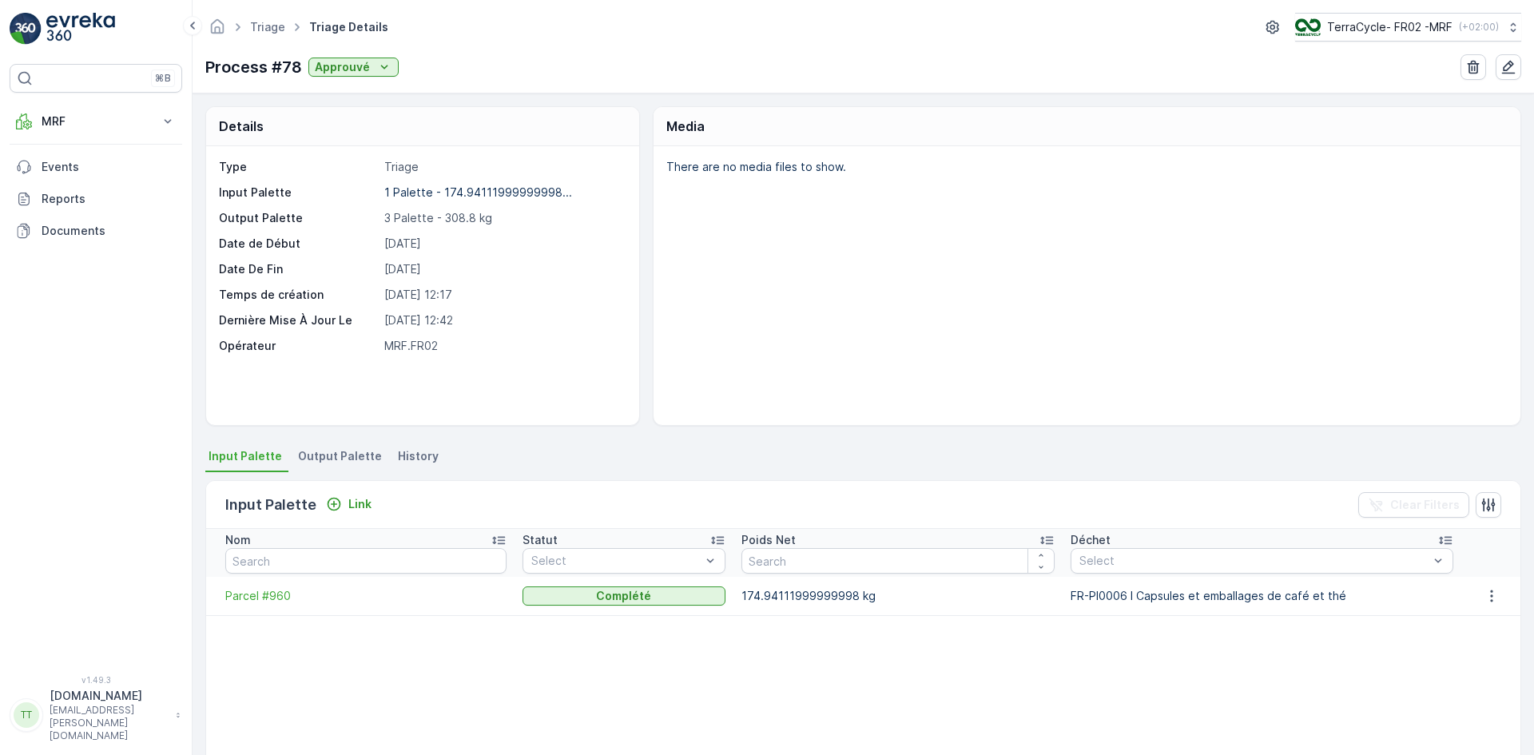
click at [331, 451] on span "Output Palette" at bounding box center [340, 456] width 84 height 16
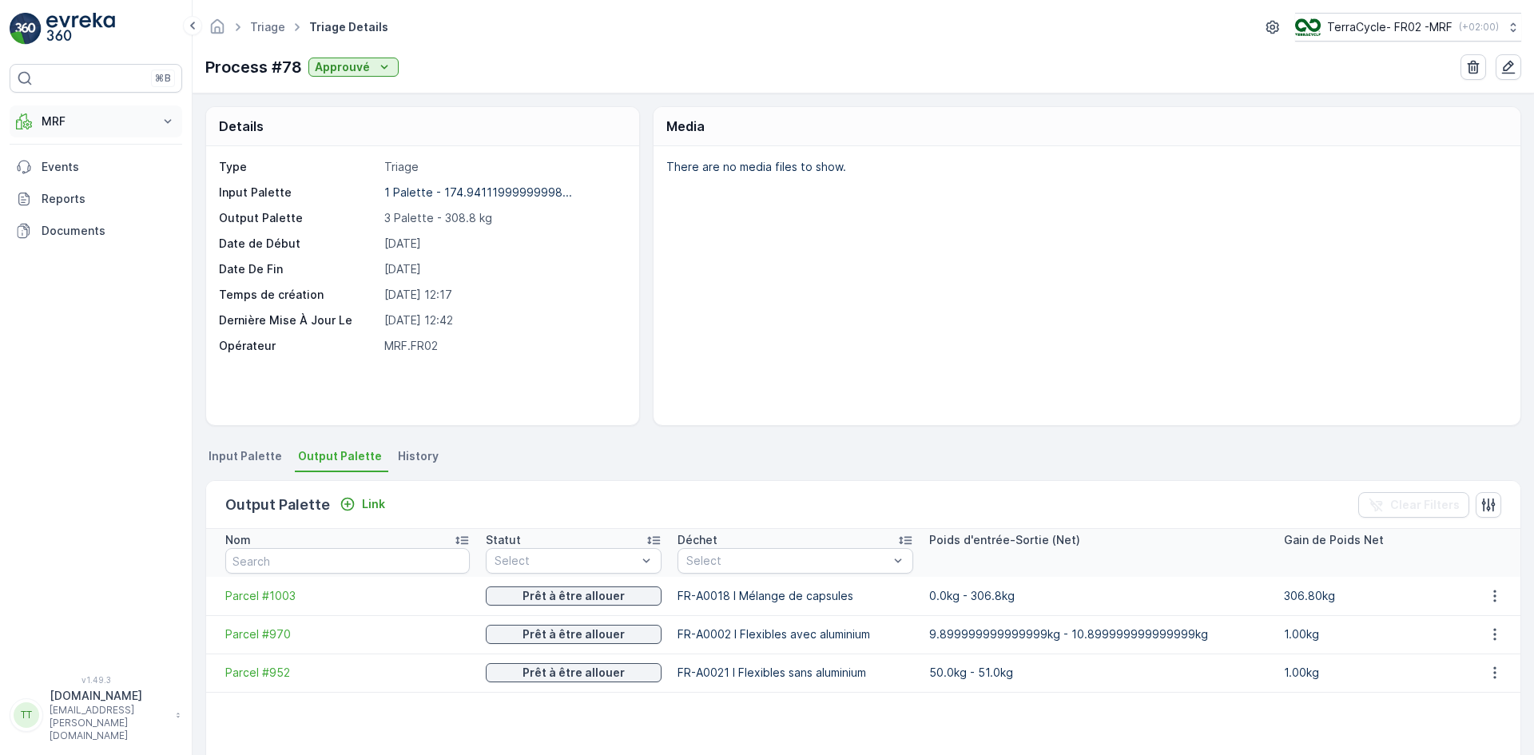
click at [64, 118] on p "MRF" at bounding box center [96, 121] width 109 height 16
